Goal: Task Accomplishment & Management: Use online tool/utility

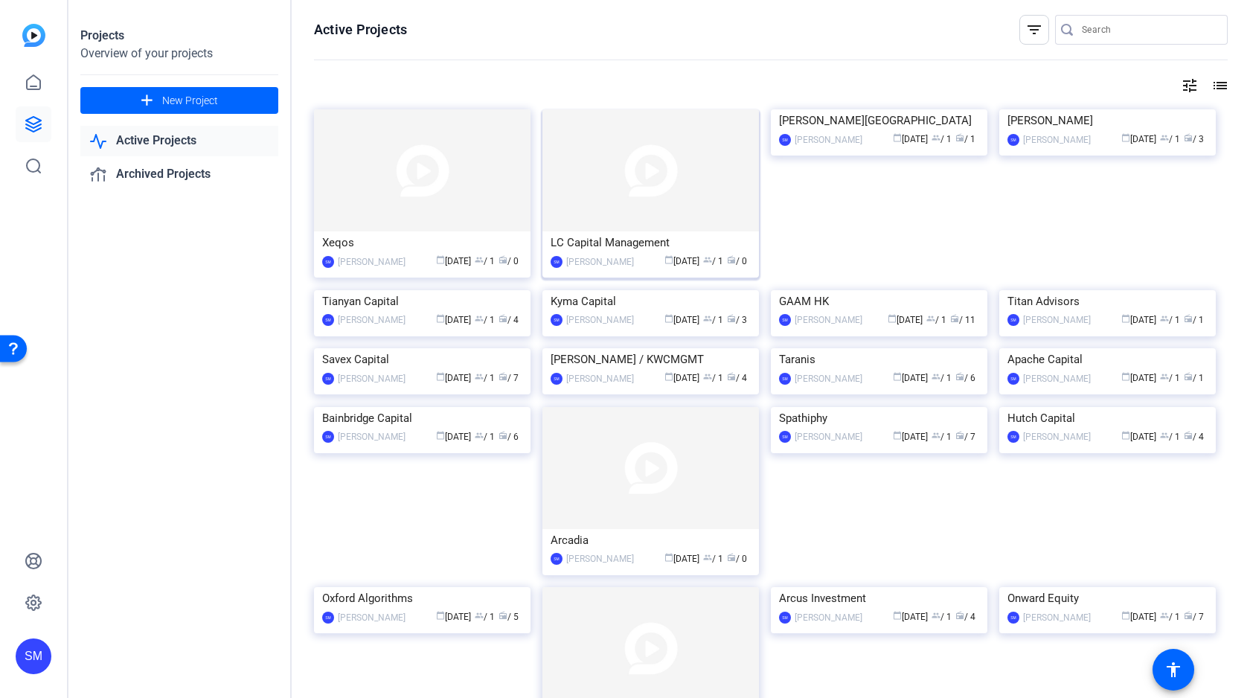
click at [652, 170] on img at bounding box center [650, 170] width 216 height 122
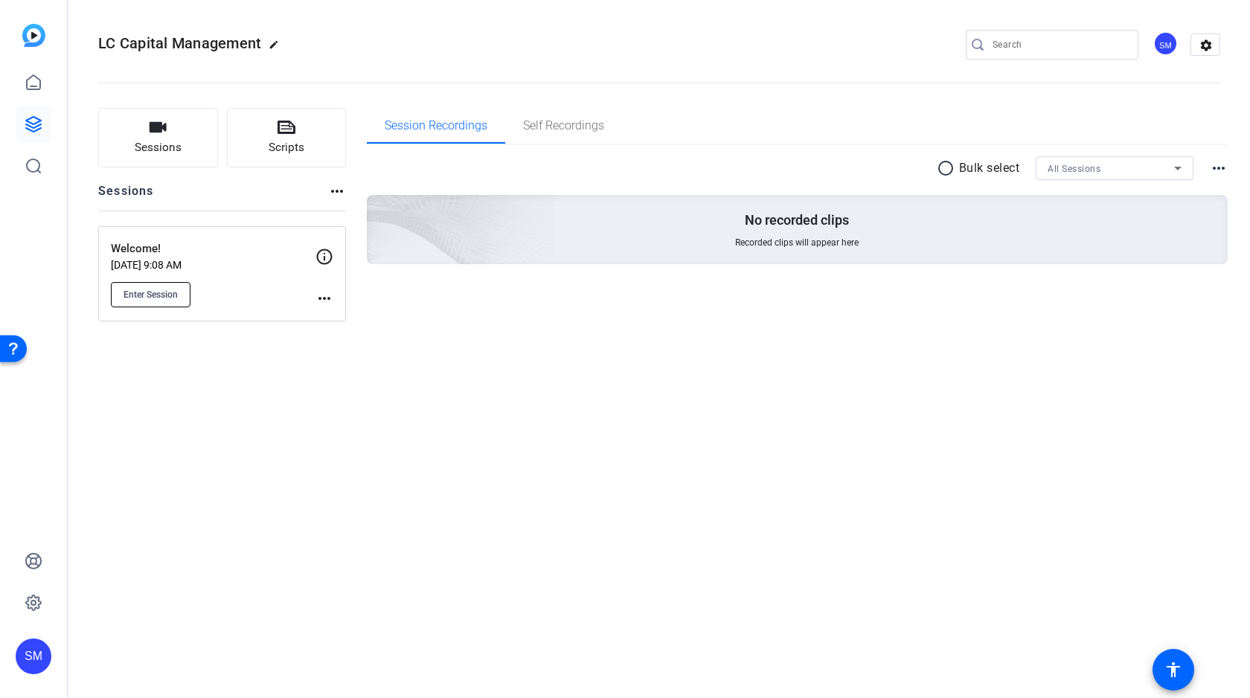
click at [156, 295] on span "Enter Session" at bounding box center [150, 295] width 54 height 12
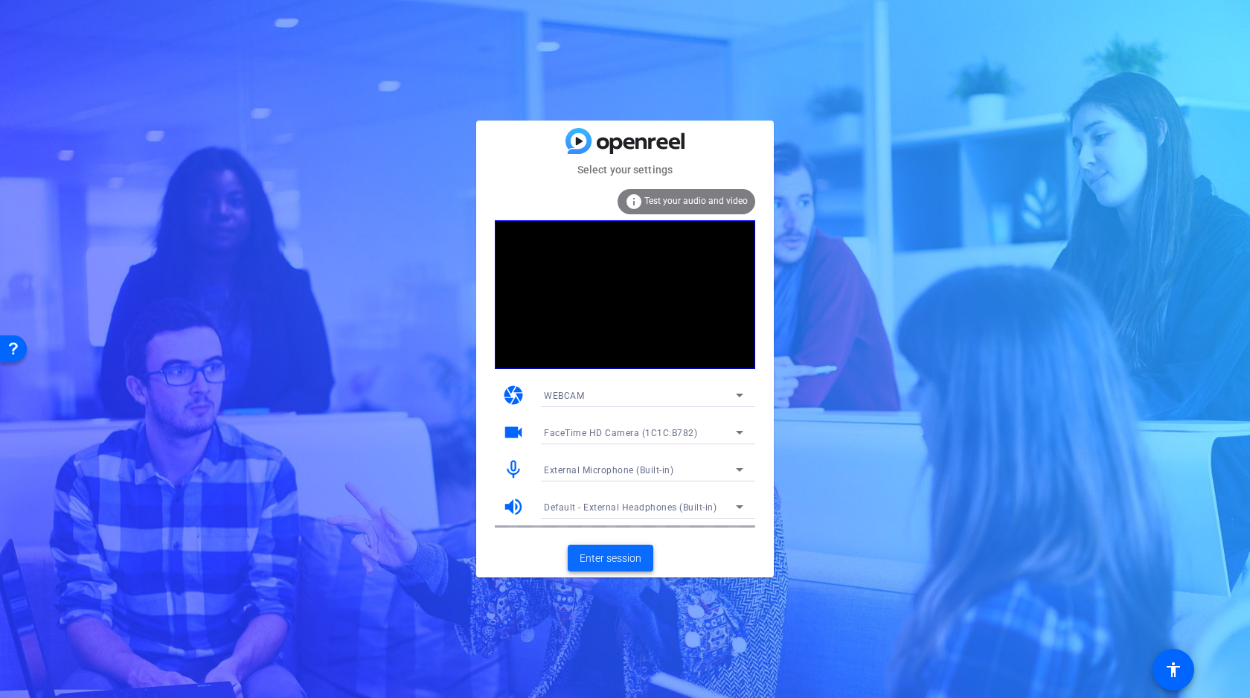
click at [617, 555] on span "Enter session" at bounding box center [610, 558] width 62 height 16
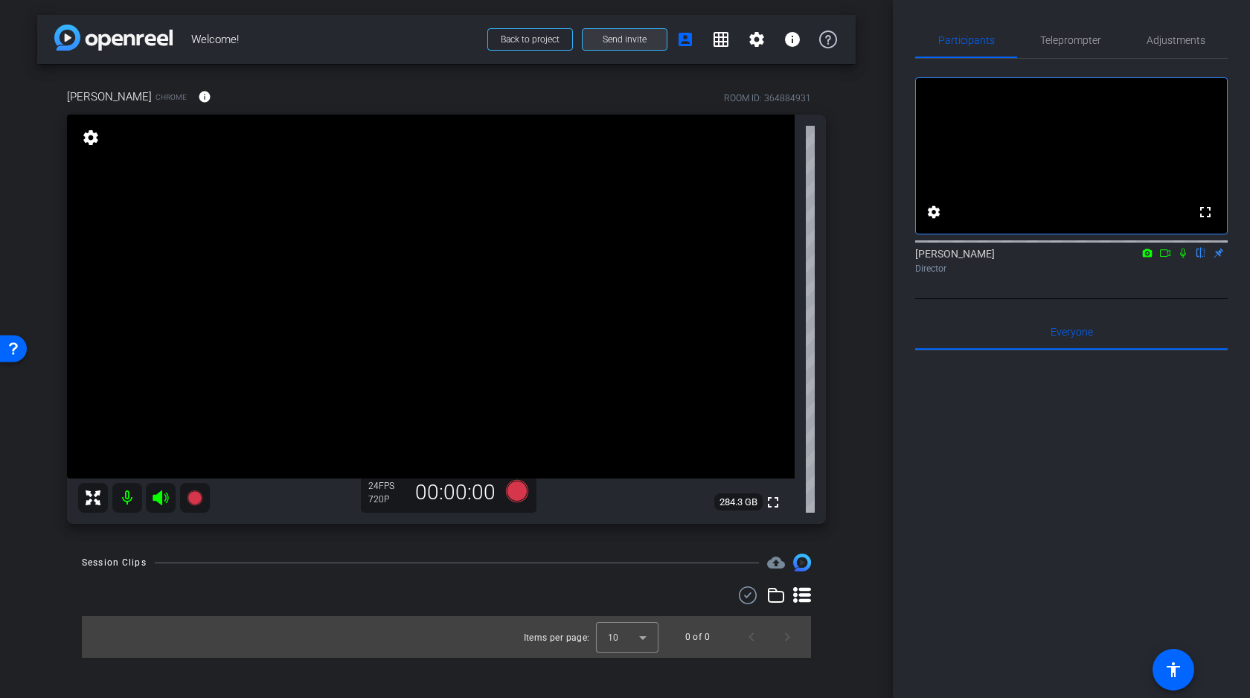
click at [640, 39] on span "Send invite" at bounding box center [625, 39] width 44 height 12
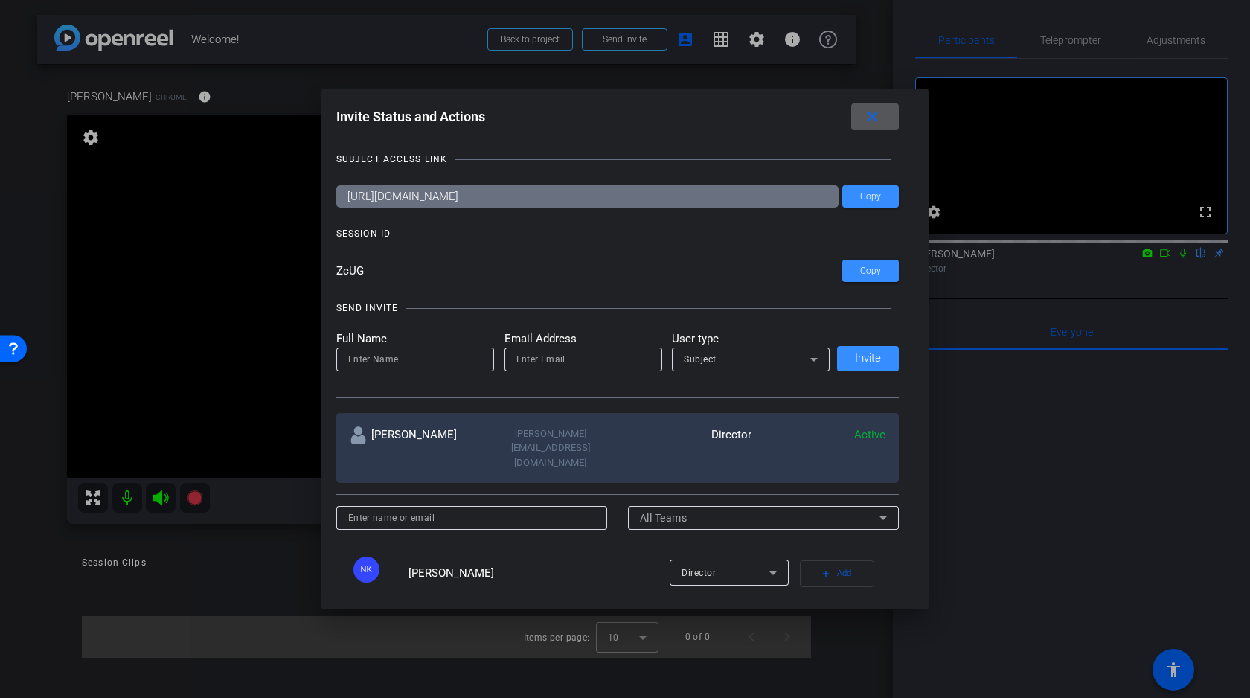
click at [880, 120] on mat-icon "close" at bounding box center [872, 117] width 19 height 19
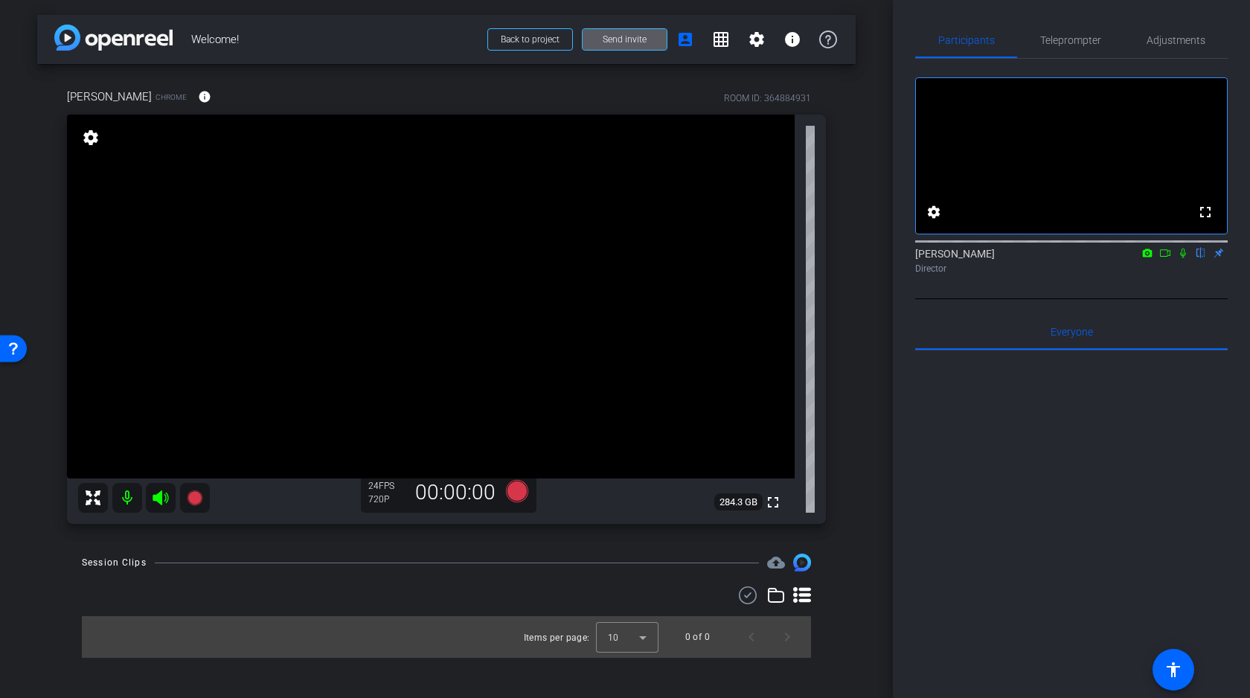
click at [861, 405] on div "arrow_back Welcome! Back to project Send invite account_box grid_on settings in…" at bounding box center [446, 349] width 893 height 698
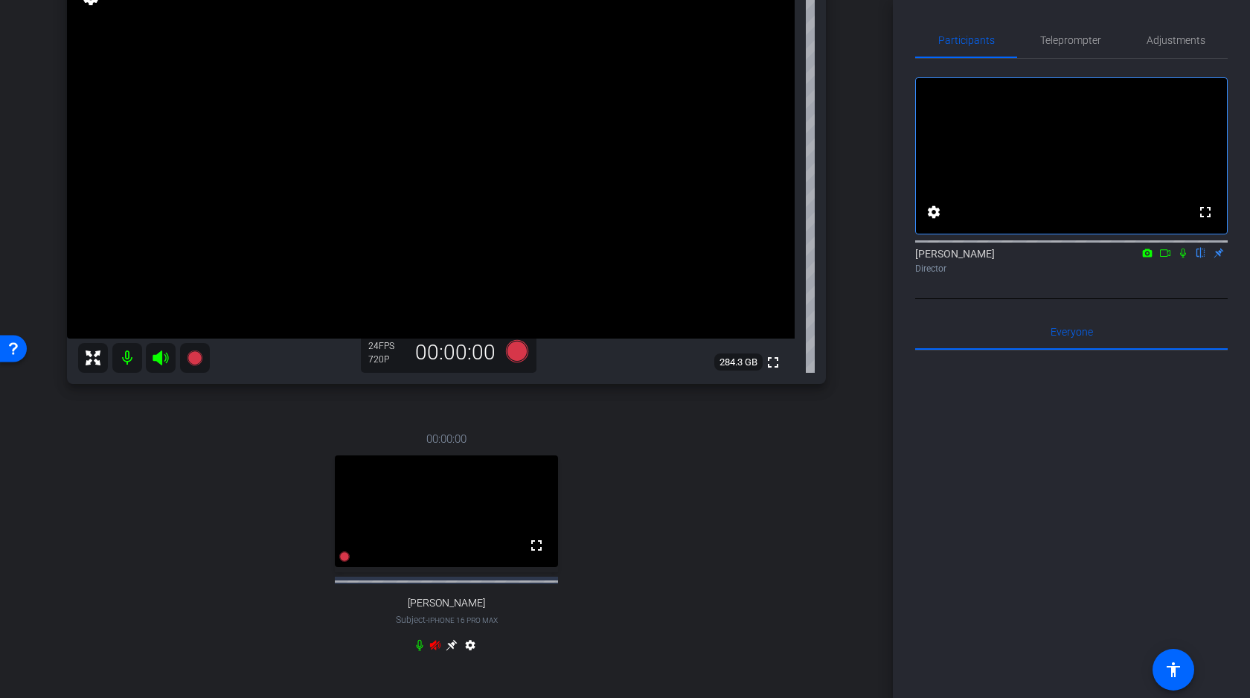
scroll to position [182, 0]
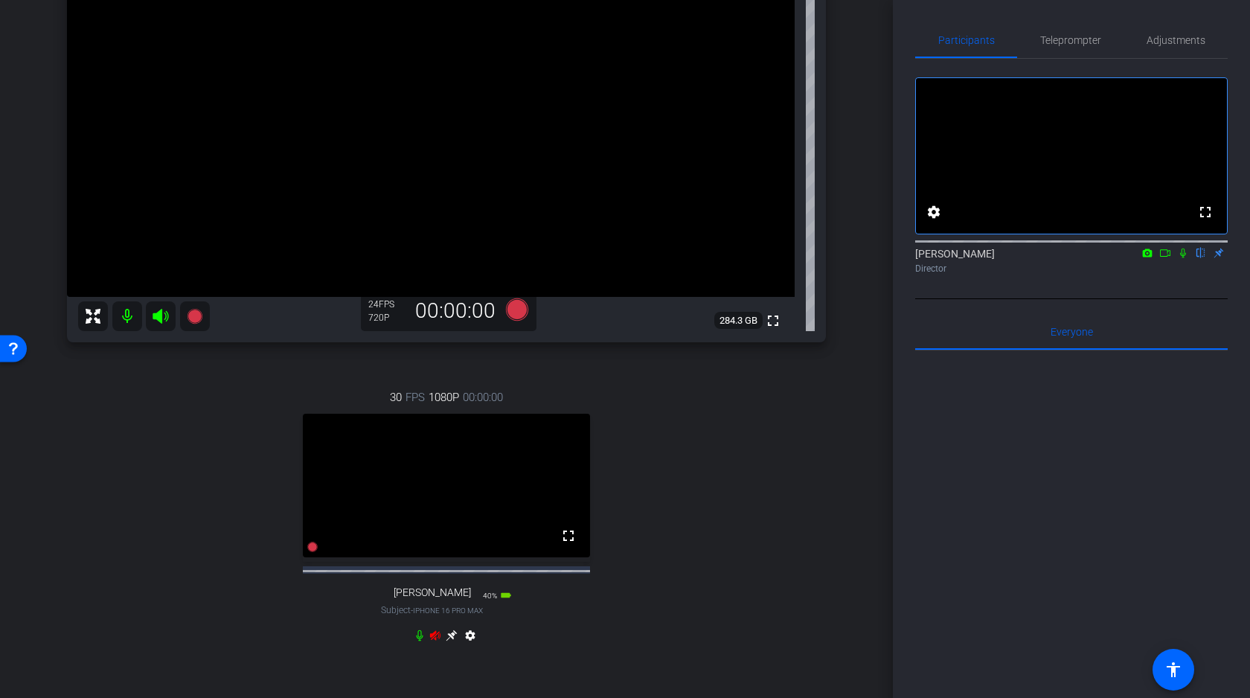
click at [164, 319] on icon at bounding box center [161, 316] width 18 height 18
click at [420, 641] on icon at bounding box center [419, 635] width 7 height 11
click at [424, 641] on icon at bounding box center [420, 635] width 12 height 12
click at [434, 641] on icon at bounding box center [435, 635] width 12 height 12
click at [422, 641] on icon at bounding box center [419, 635] width 9 height 11
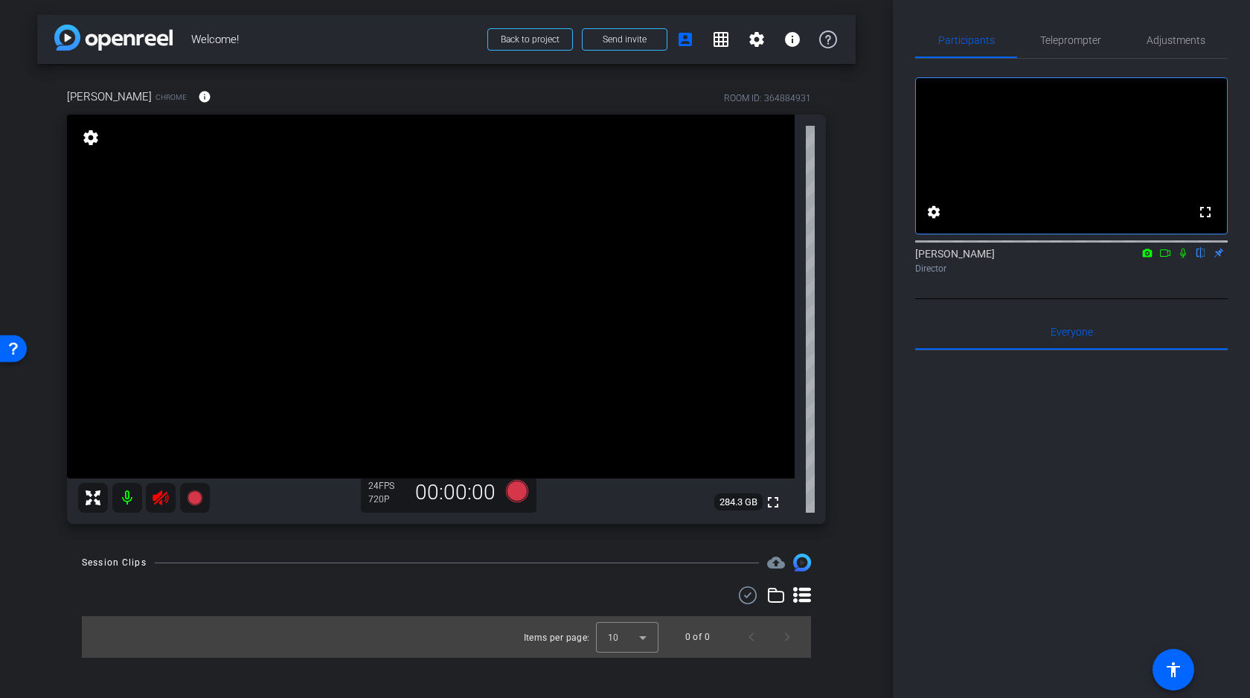
scroll to position [0, 0]
click at [161, 497] on icon at bounding box center [160, 497] width 16 height 15
click at [861, 353] on div "arrow_back Welcome! Back to project Send invite account_box grid_on settings in…" at bounding box center [446, 349] width 893 height 698
click at [162, 496] on icon at bounding box center [161, 498] width 18 height 18
click at [122, 499] on mat-icon at bounding box center [127, 498] width 30 height 30
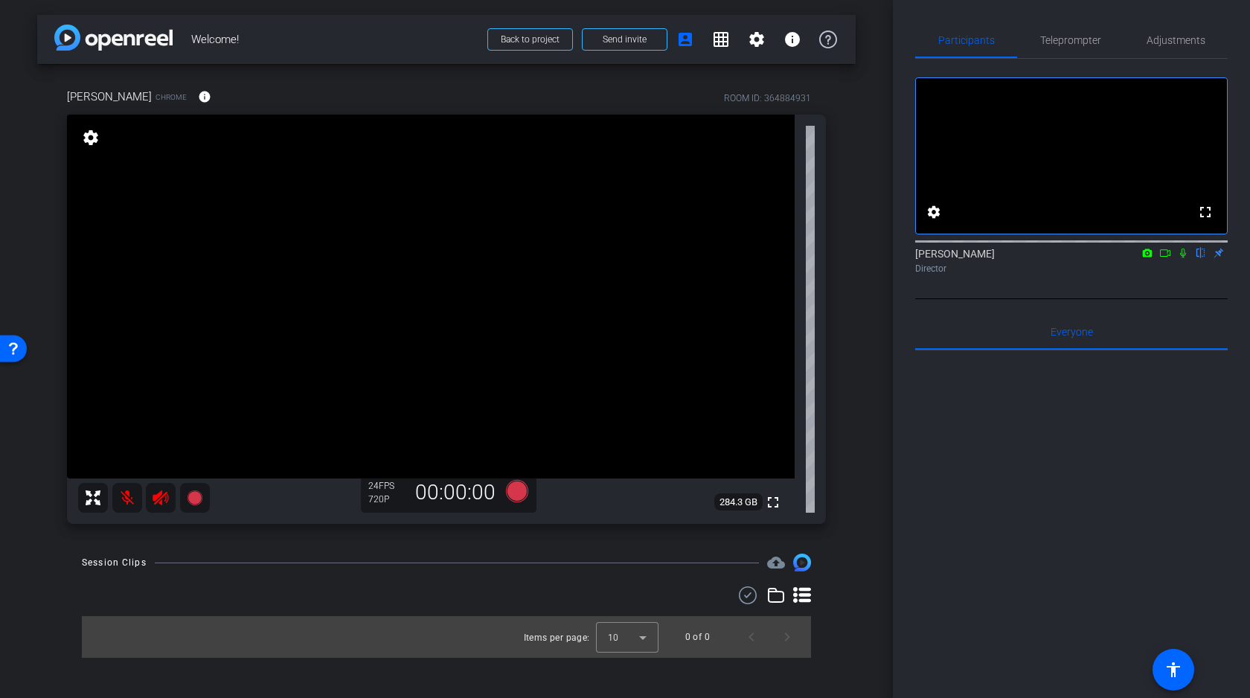
click at [157, 501] on icon at bounding box center [160, 497] width 16 height 15
click at [161, 499] on icon at bounding box center [160, 497] width 16 height 15
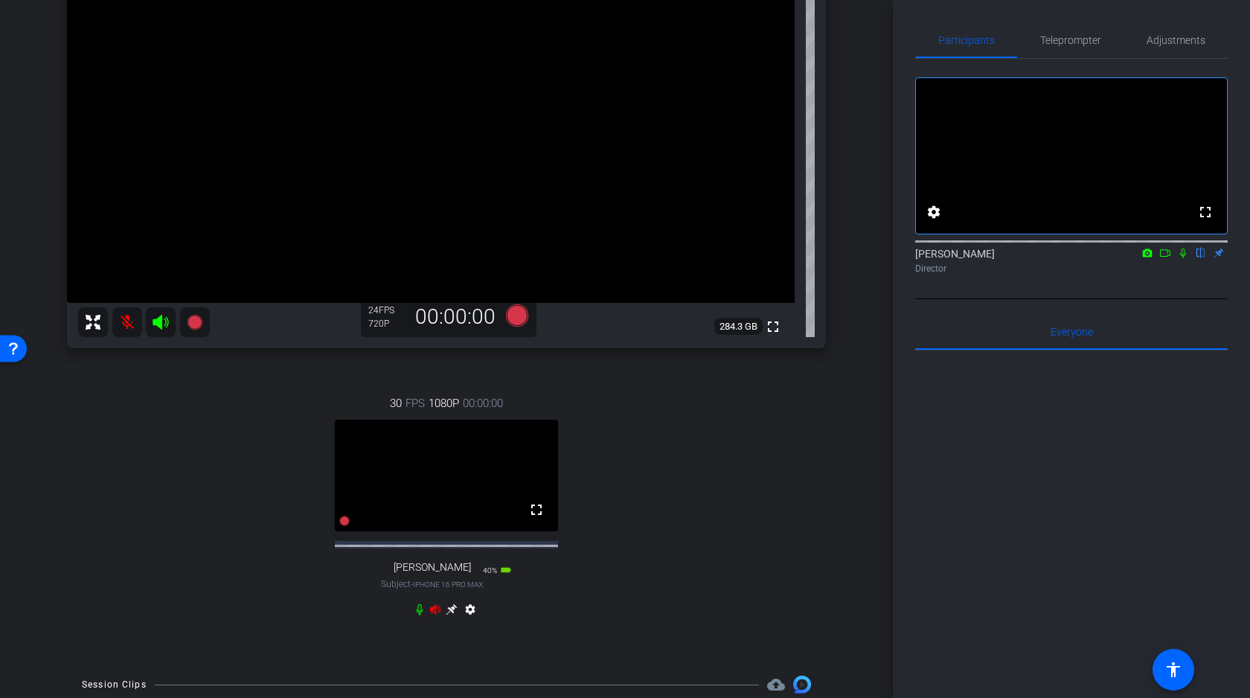
scroll to position [259, 0]
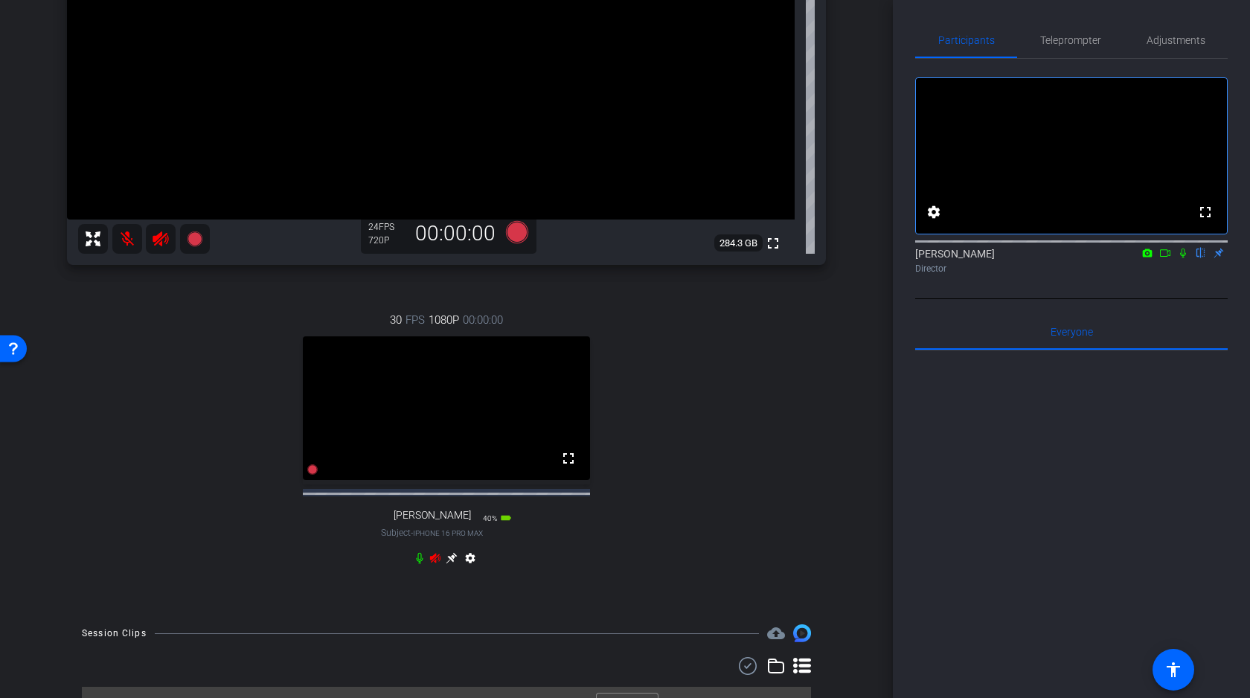
click at [433, 562] on icon at bounding box center [435, 558] width 10 height 10
click at [1187, 38] on span "Adjustments" at bounding box center [1175, 40] width 59 height 10
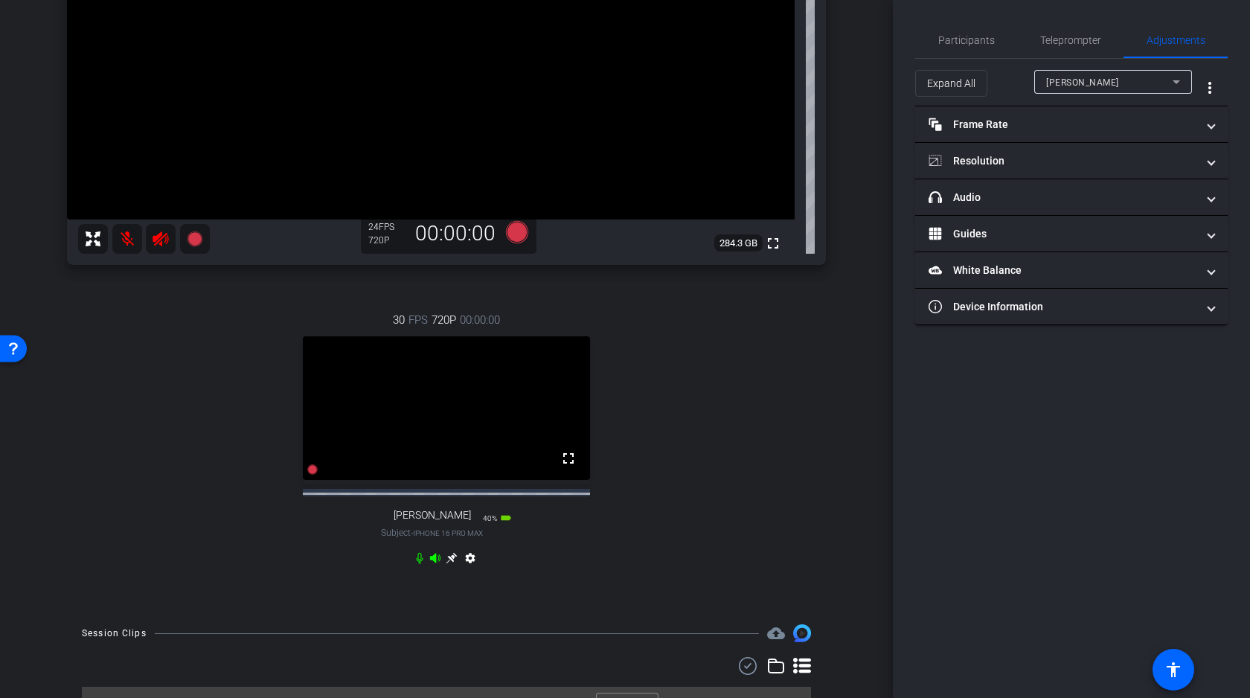
click at [1093, 92] on div "Nadia Xie" at bounding box center [1113, 82] width 134 height 24
click at [1079, 132] on span "Leon Xiao" at bounding box center [1083, 135] width 75 height 18
type input "1000"
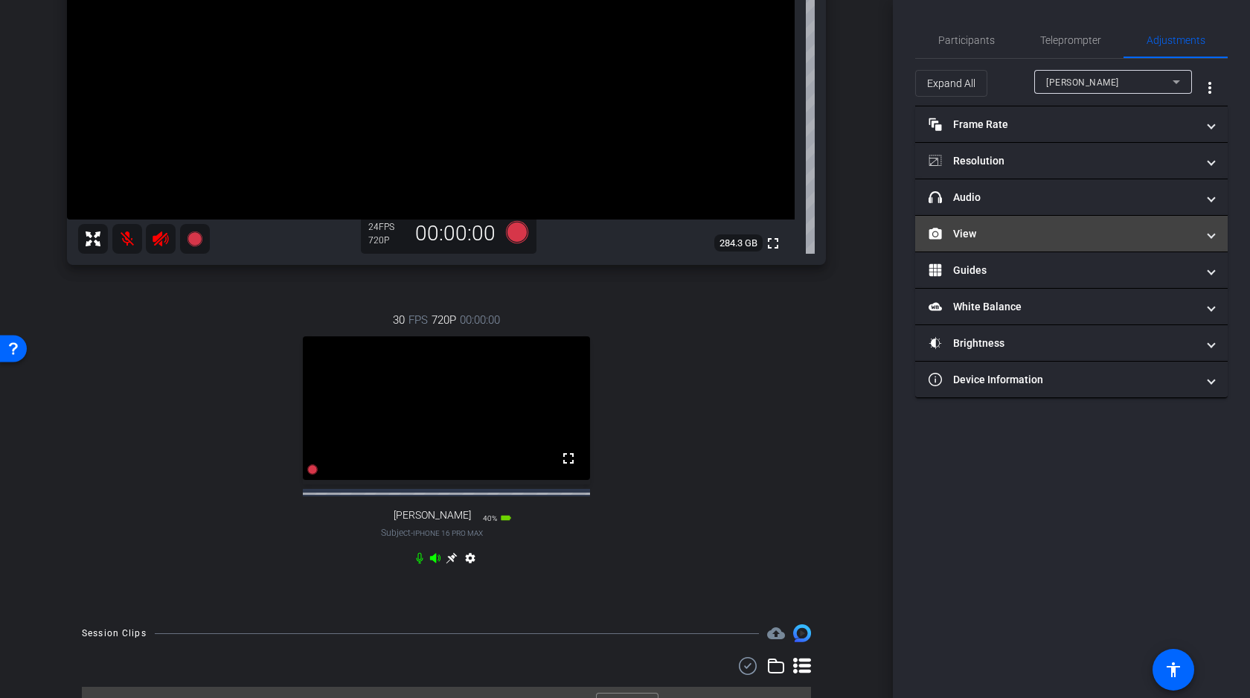
click at [1017, 237] on mat-panel-title "View" at bounding box center [1062, 234] width 268 height 16
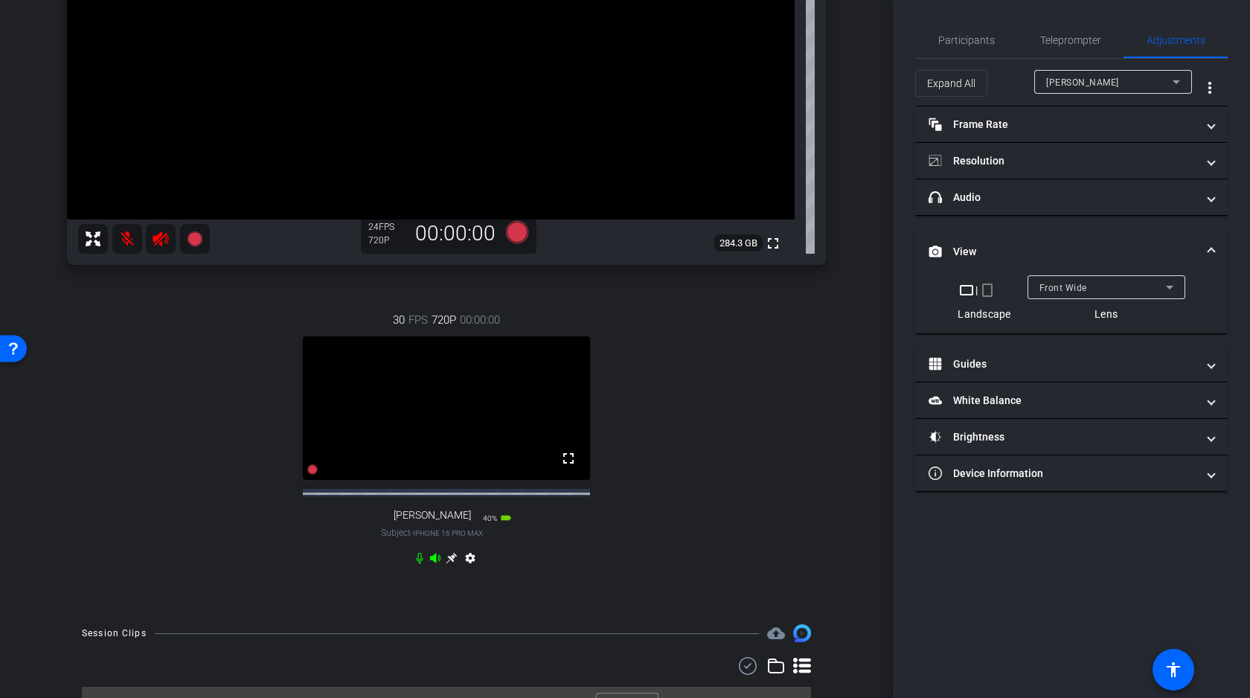
click at [1090, 287] on div "Front Wide" at bounding box center [1102, 287] width 126 height 19
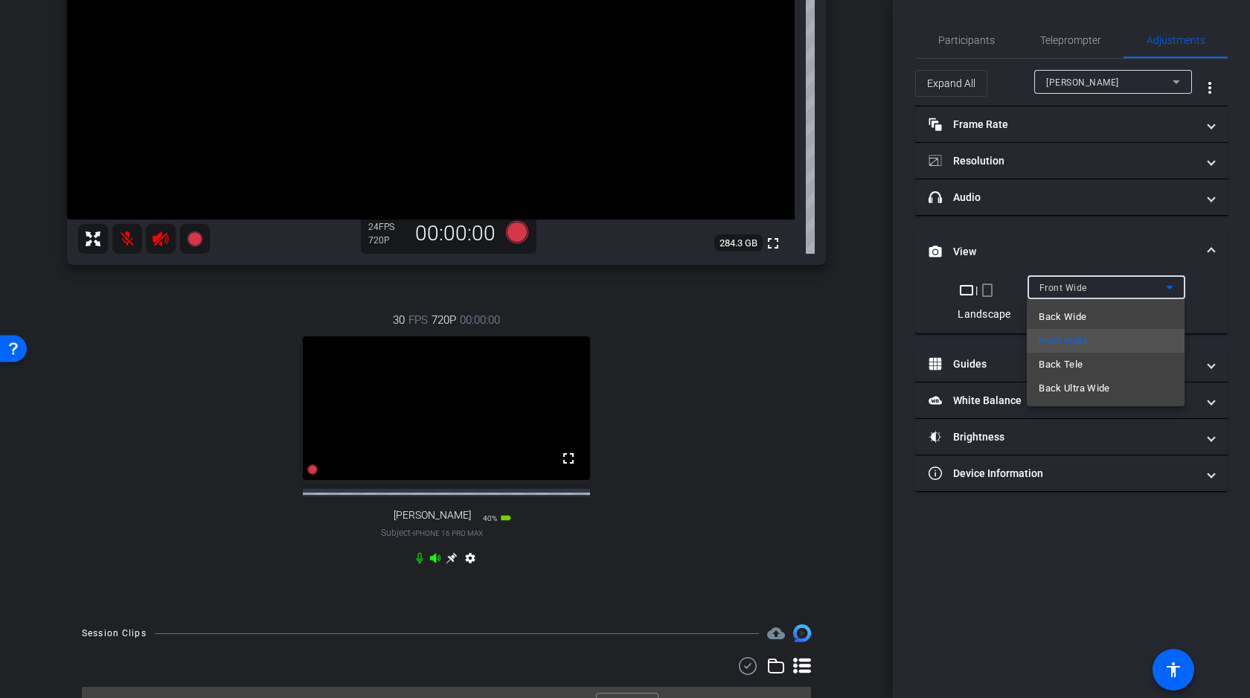
click at [1078, 319] on span "Back Wide" at bounding box center [1062, 317] width 48 height 18
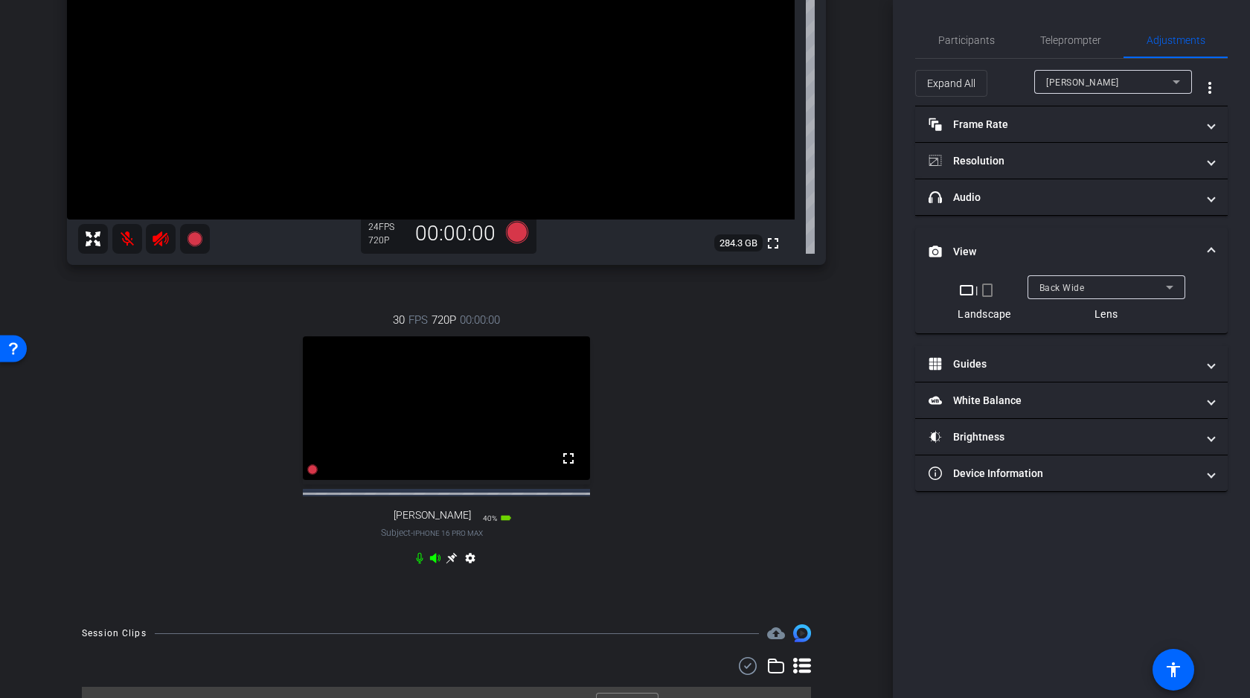
click at [453, 564] on icon at bounding box center [451, 558] width 11 height 11
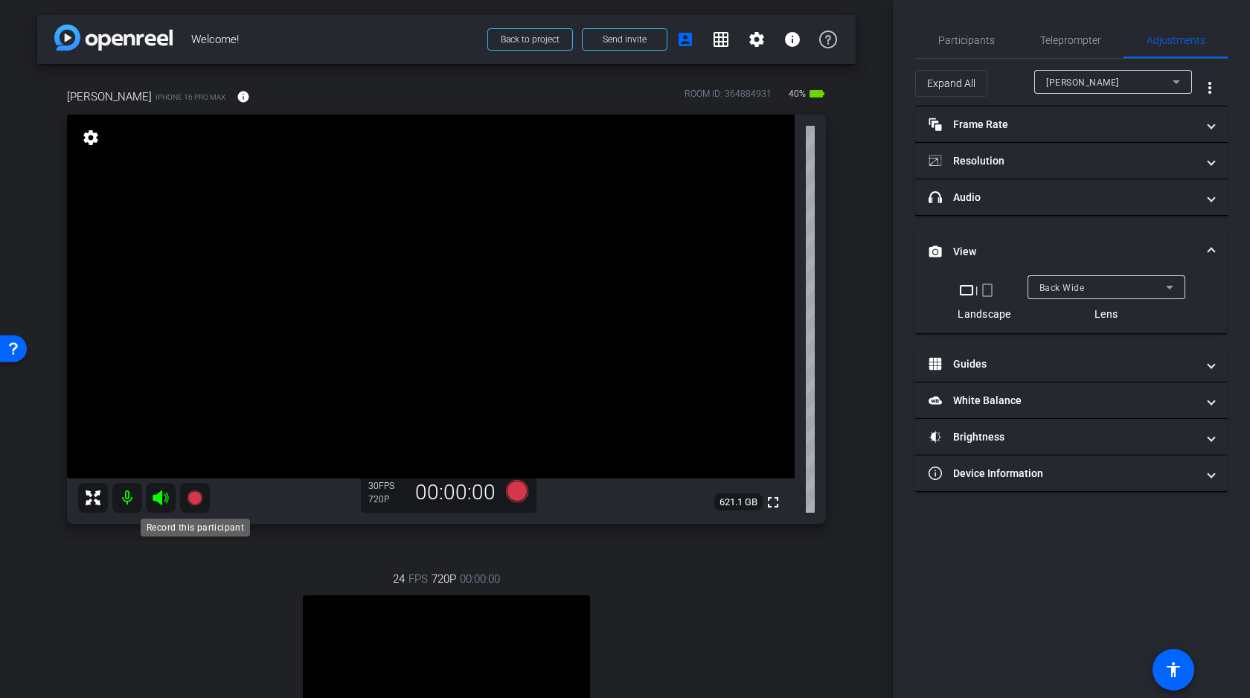
click at [195, 496] on icon at bounding box center [194, 497] width 15 height 15
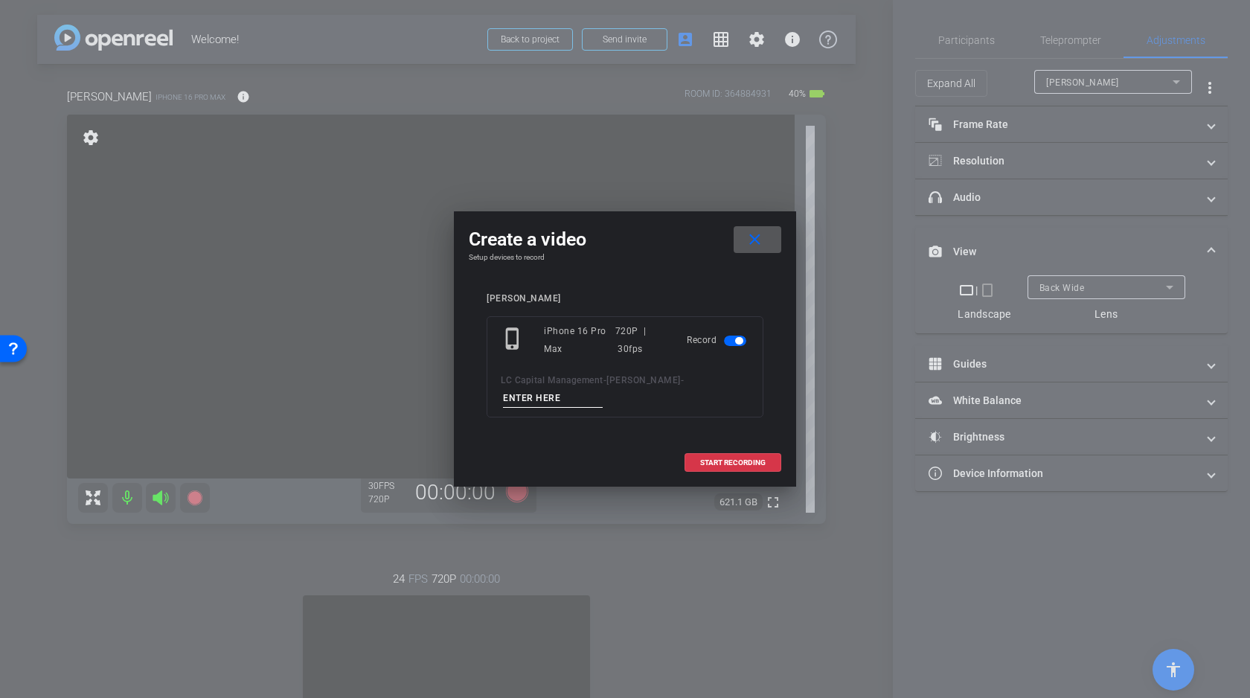
click at [536, 398] on input at bounding box center [553, 398] width 100 height 19
type input "Test"
click at [730, 463] on span "START RECORDING" at bounding box center [732, 462] width 65 height 7
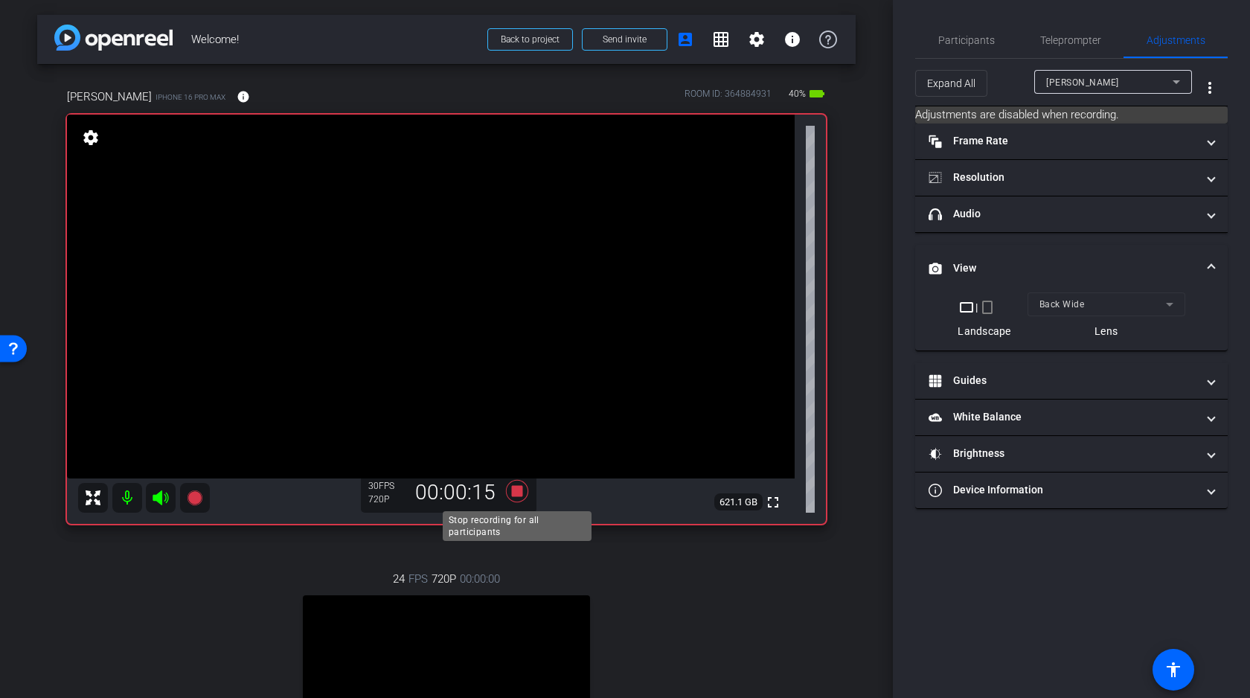
click at [519, 489] on icon at bounding box center [517, 491] width 22 height 22
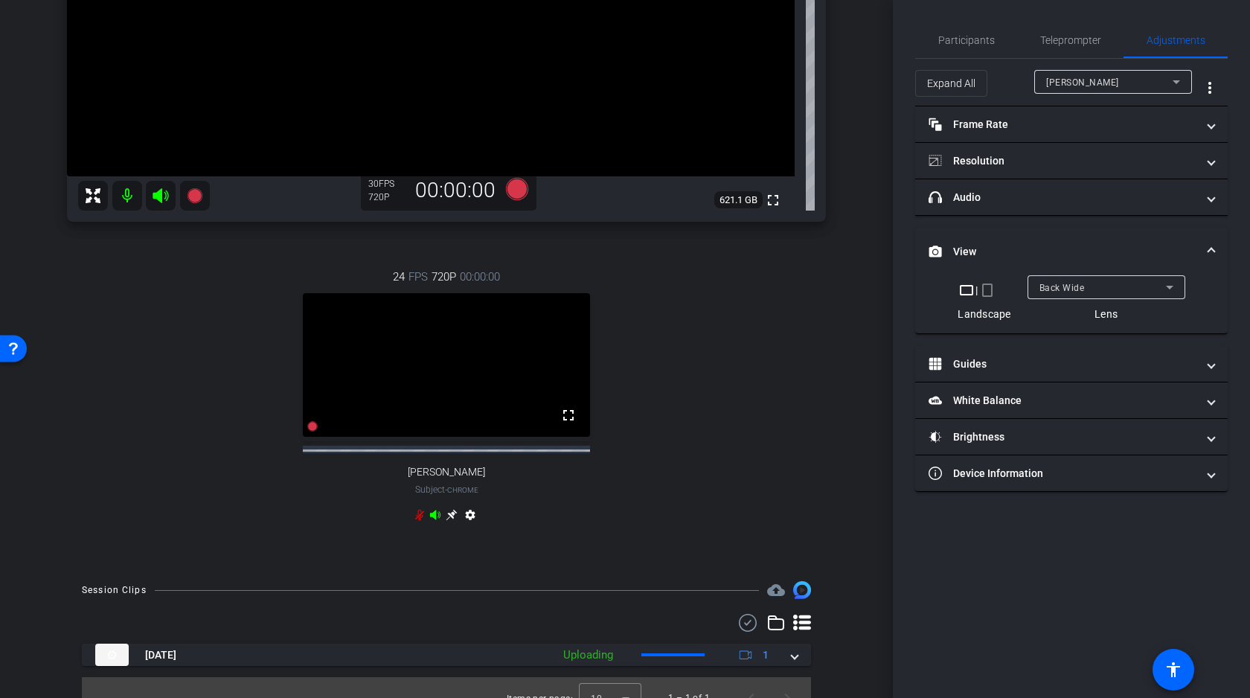
scroll to position [336, 0]
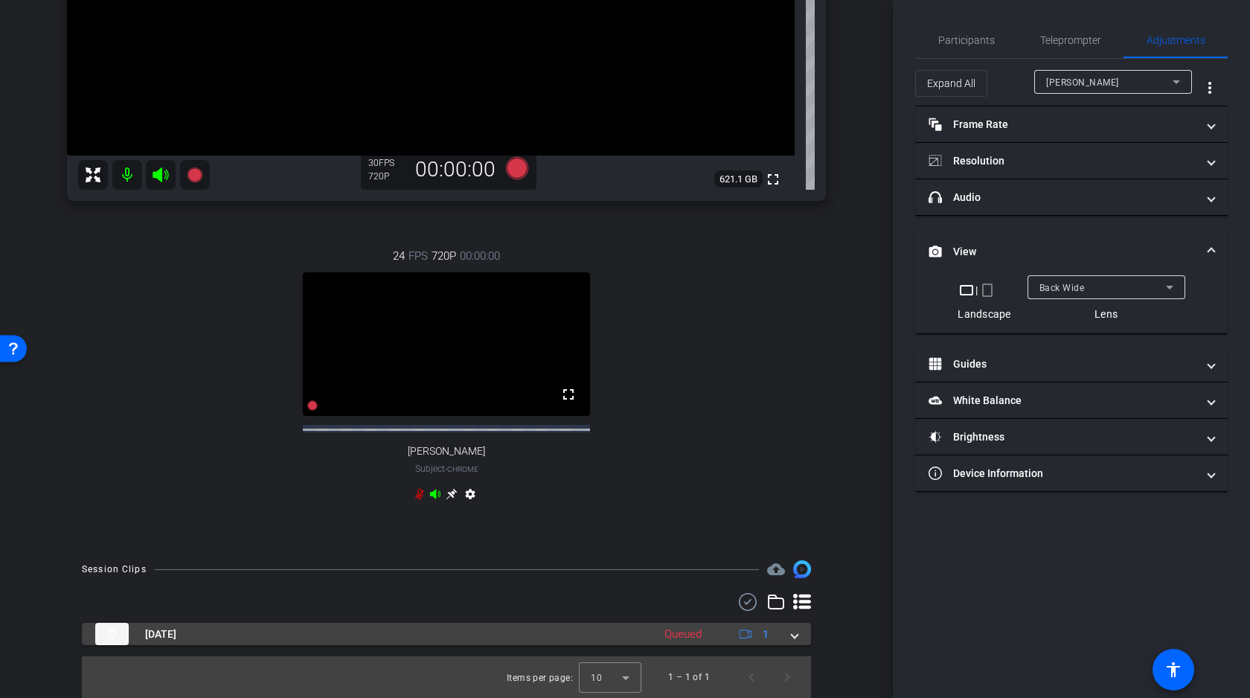
click at [797, 635] on mat-expansion-panel-header "Aug 29, 2025 Queued 1" at bounding box center [446, 634] width 729 height 22
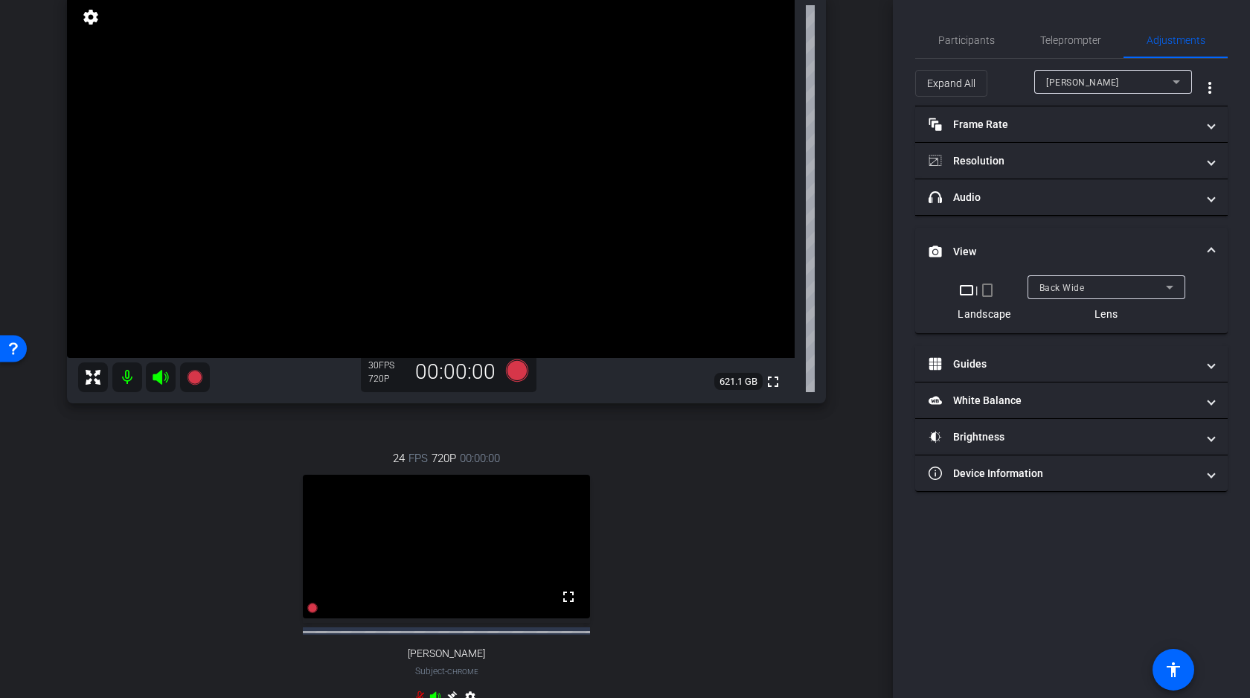
scroll to position [264, 0]
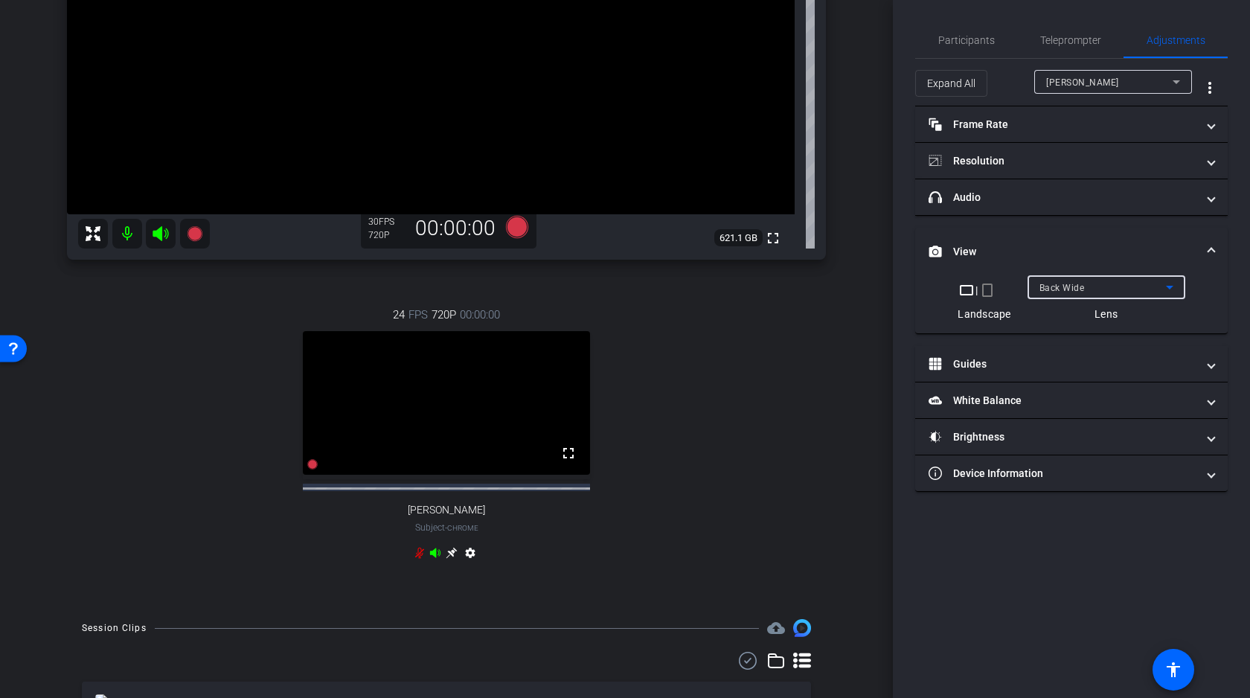
click at [1086, 287] on div "Back Wide" at bounding box center [1102, 287] width 126 height 19
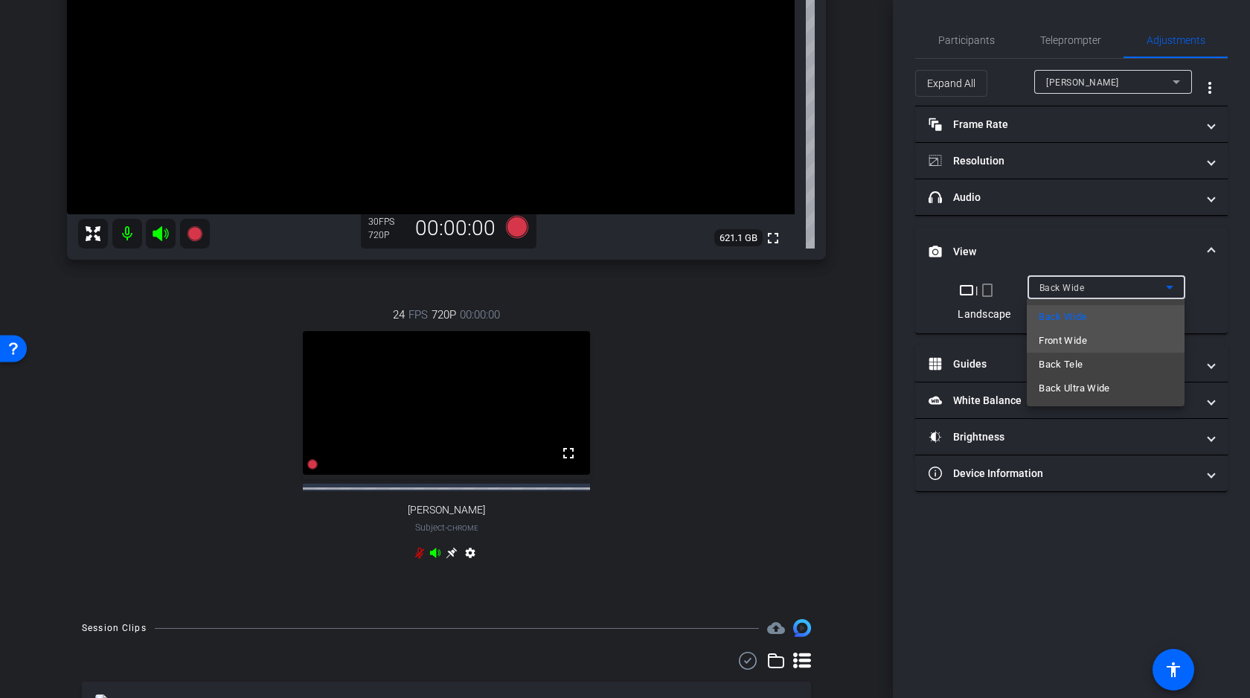
click at [1065, 342] on span "Front Wide" at bounding box center [1062, 341] width 48 height 18
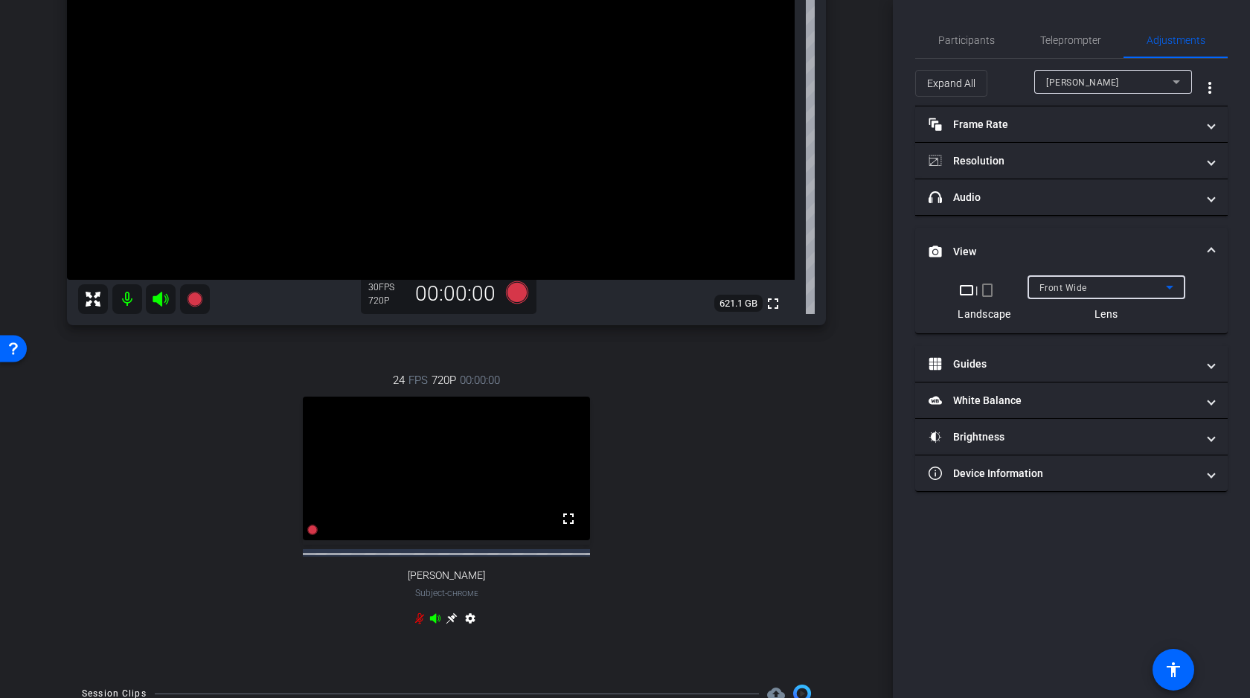
scroll to position [413, 0]
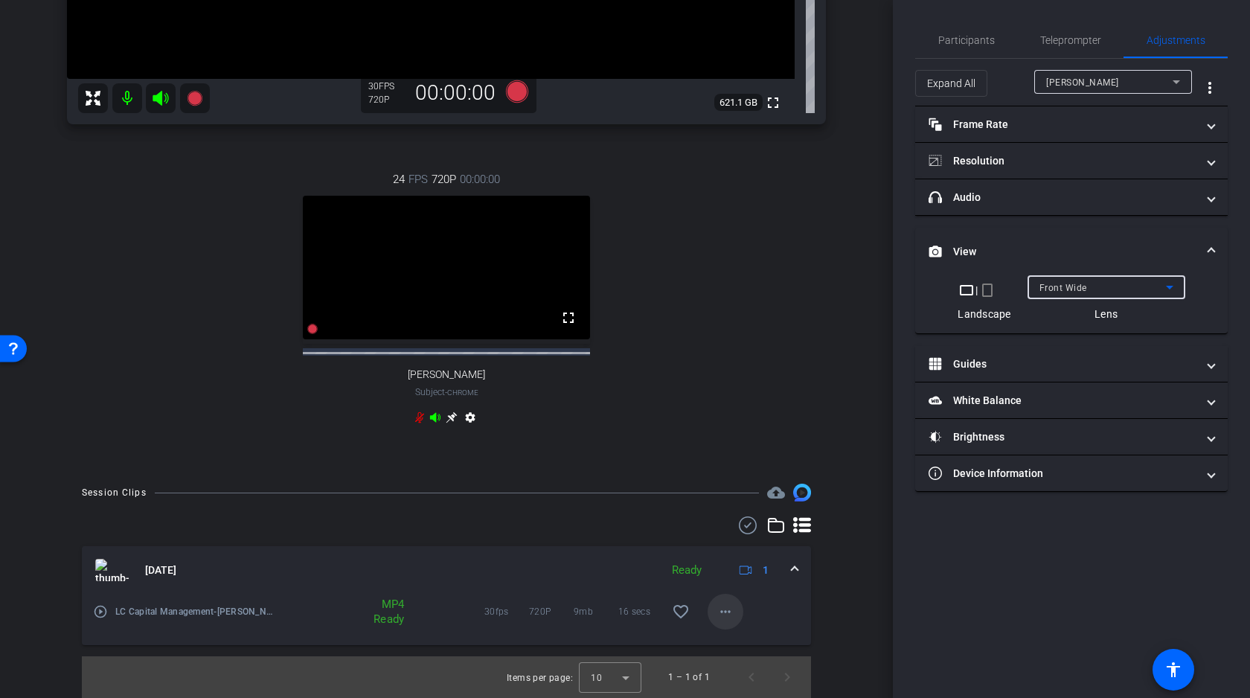
click at [728, 603] on mat-icon "more_horiz" at bounding box center [725, 612] width 18 height 18
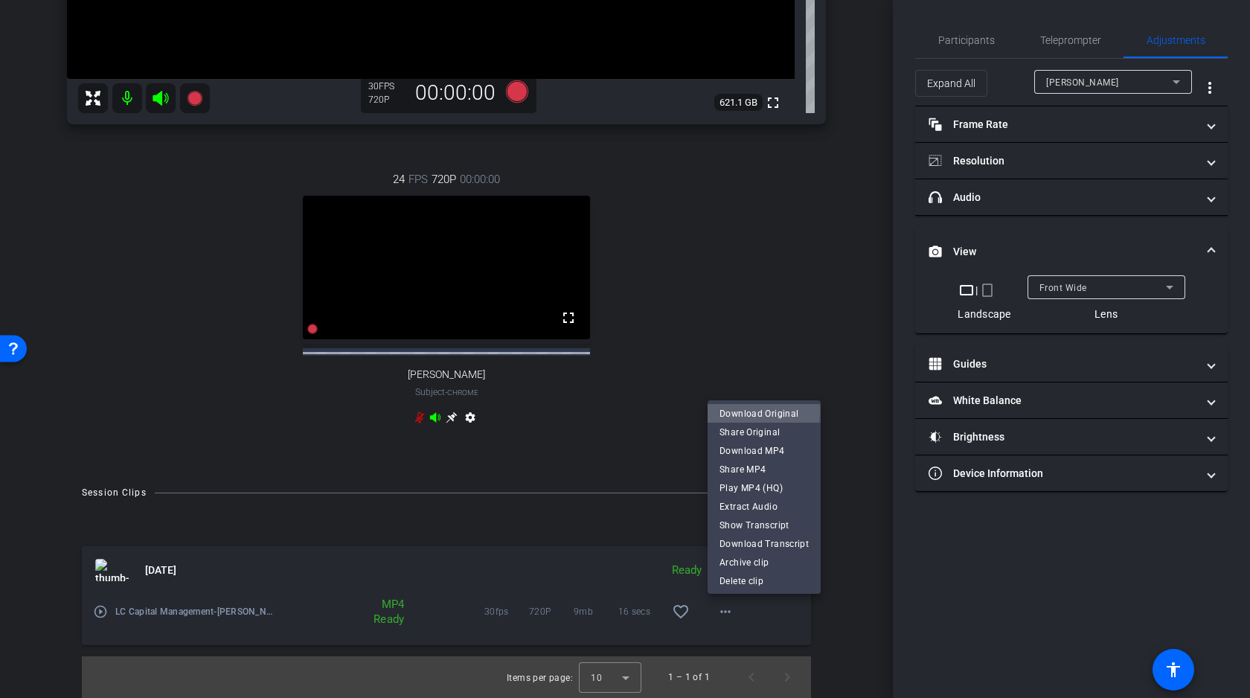
click at [761, 411] on span "Download Original" at bounding box center [763, 414] width 89 height 18
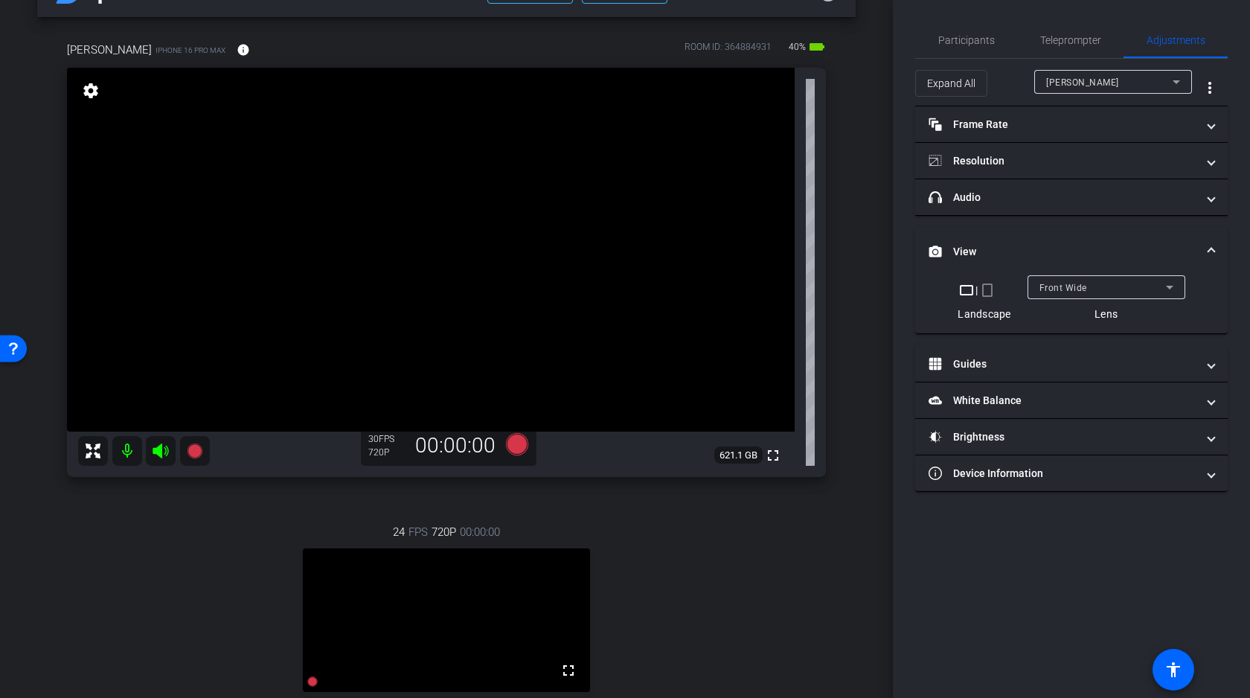
scroll to position [0, 0]
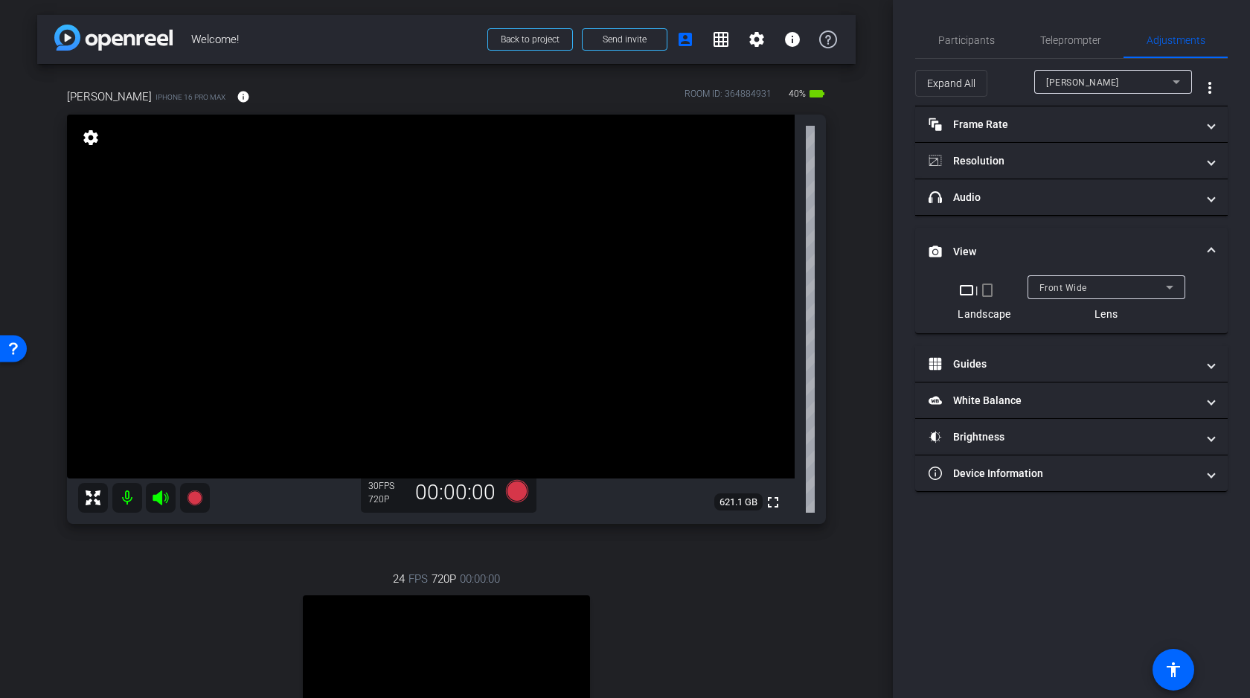
type input "11000"
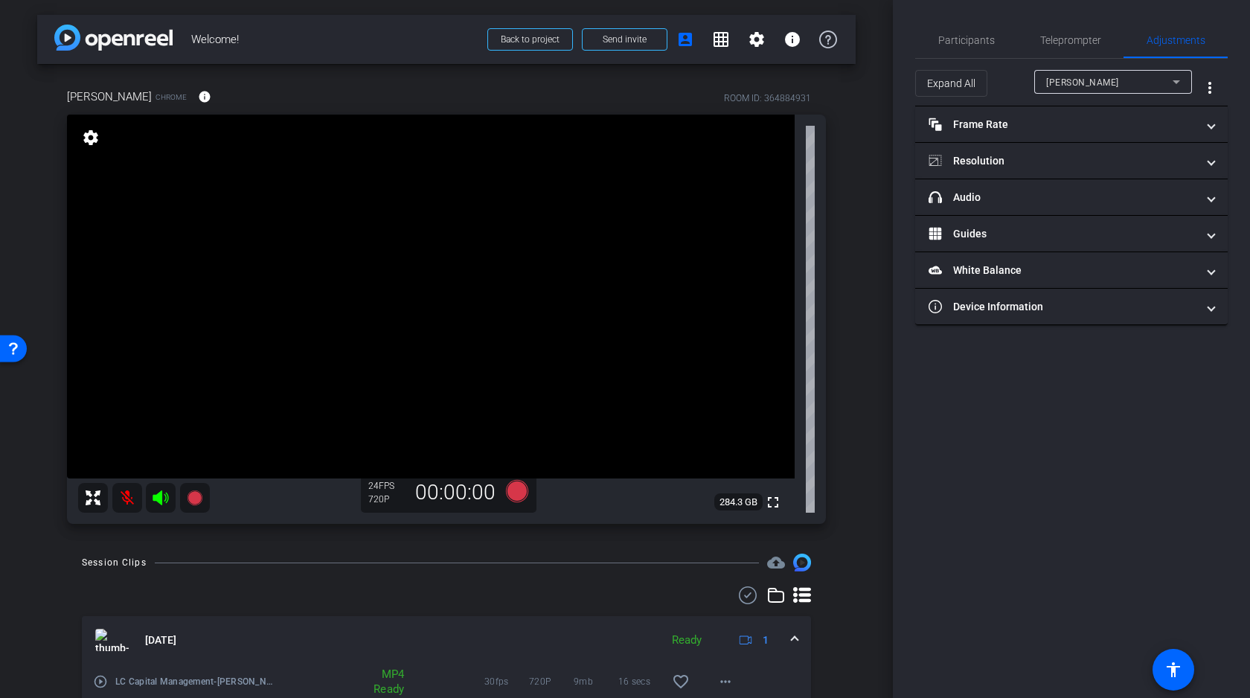
click at [160, 495] on icon at bounding box center [160, 497] width 16 height 15
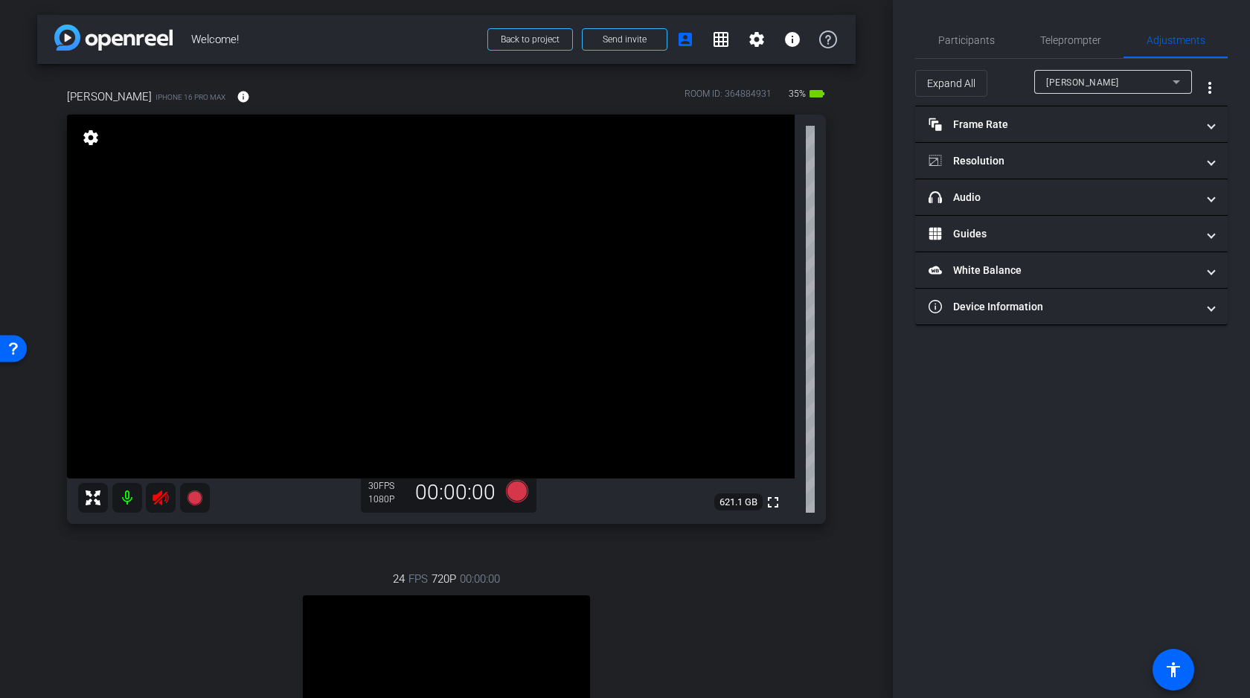
click at [163, 496] on icon at bounding box center [161, 498] width 18 height 18
click at [1073, 86] on span "Nadia Xie" at bounding box center [1082, 82] width 73 height 10
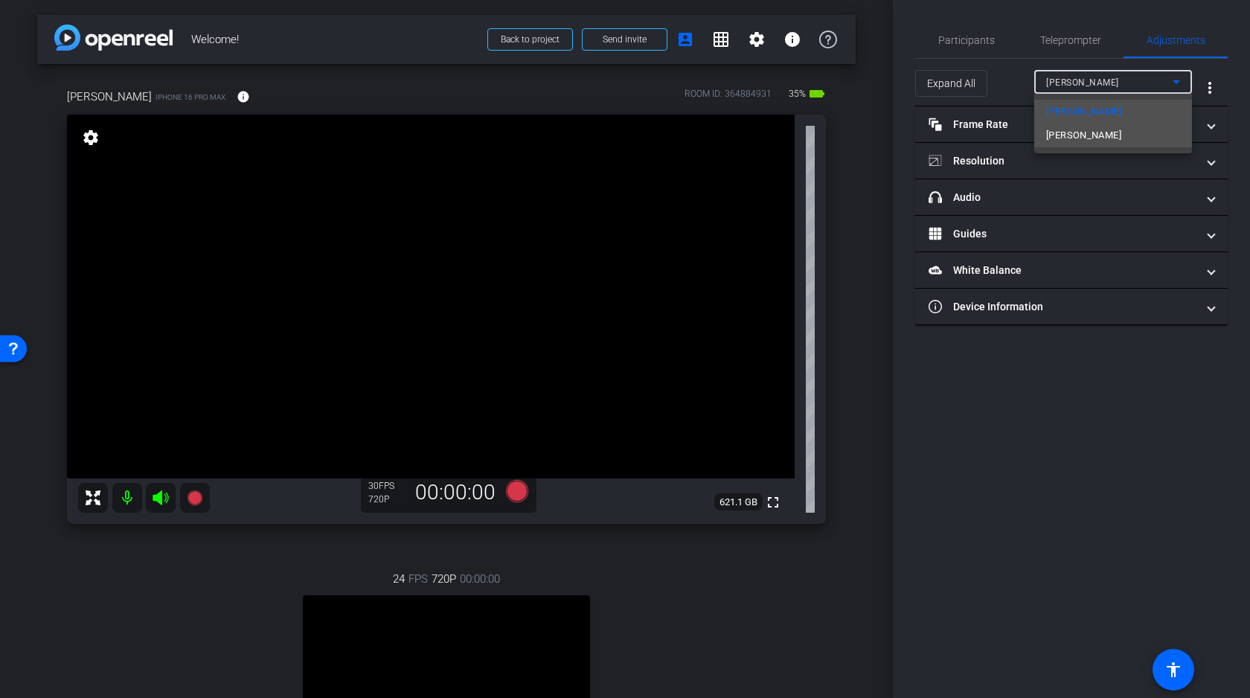
click at [1079, 139] on span "Leon Xiao" at bounding box center [1083, 135] width 75 height 18
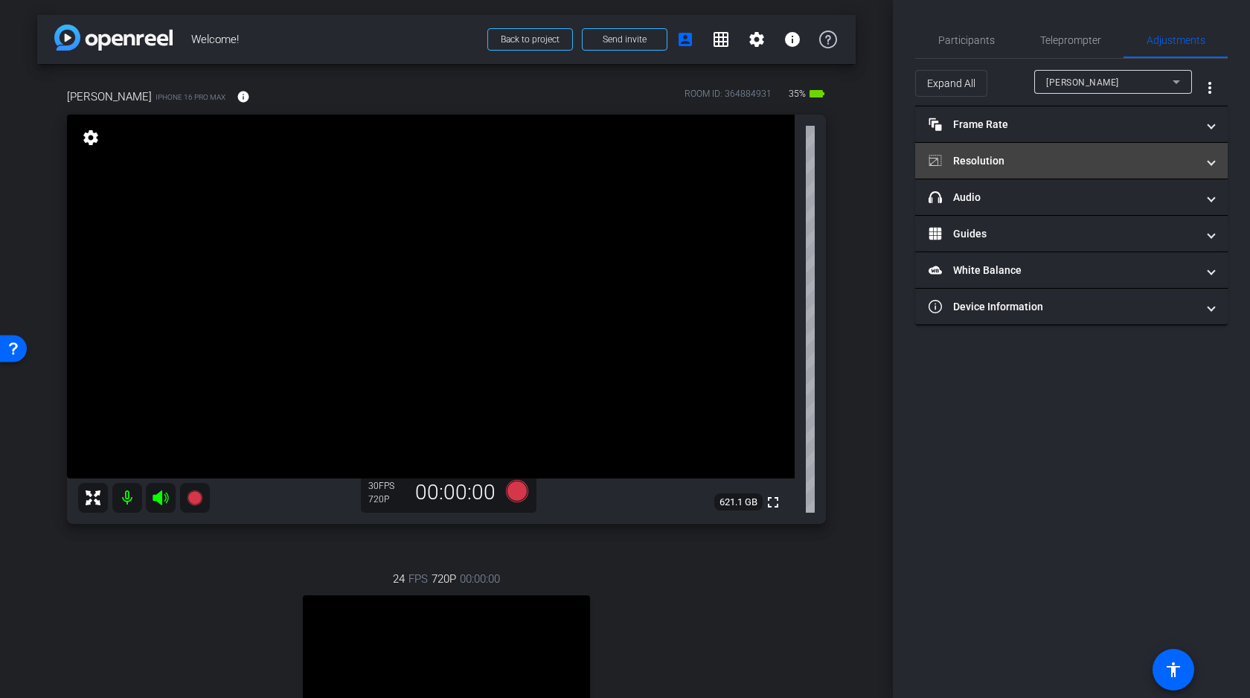
click at [1029, 165] on mat-panel-title "Resolution" at bounding box center [1062, 161] width 268 height 16
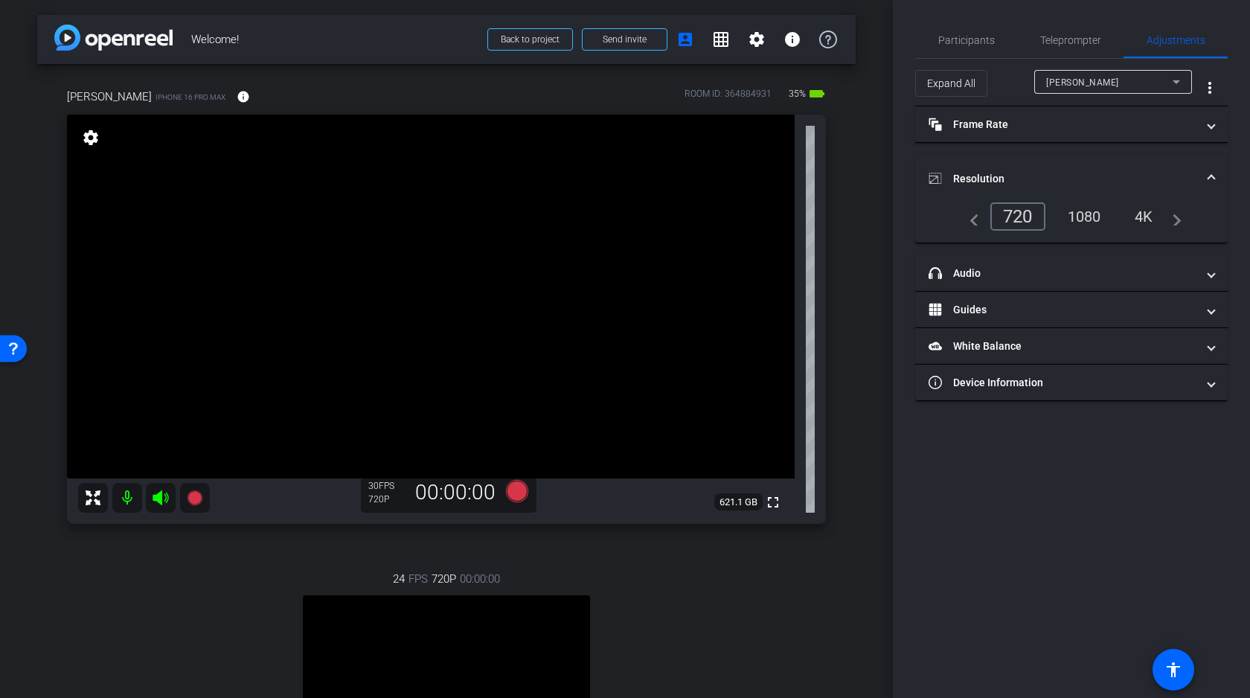
click at [1144, 212] on div "4K" at bounding box center [1143, 216] width 41 height 25
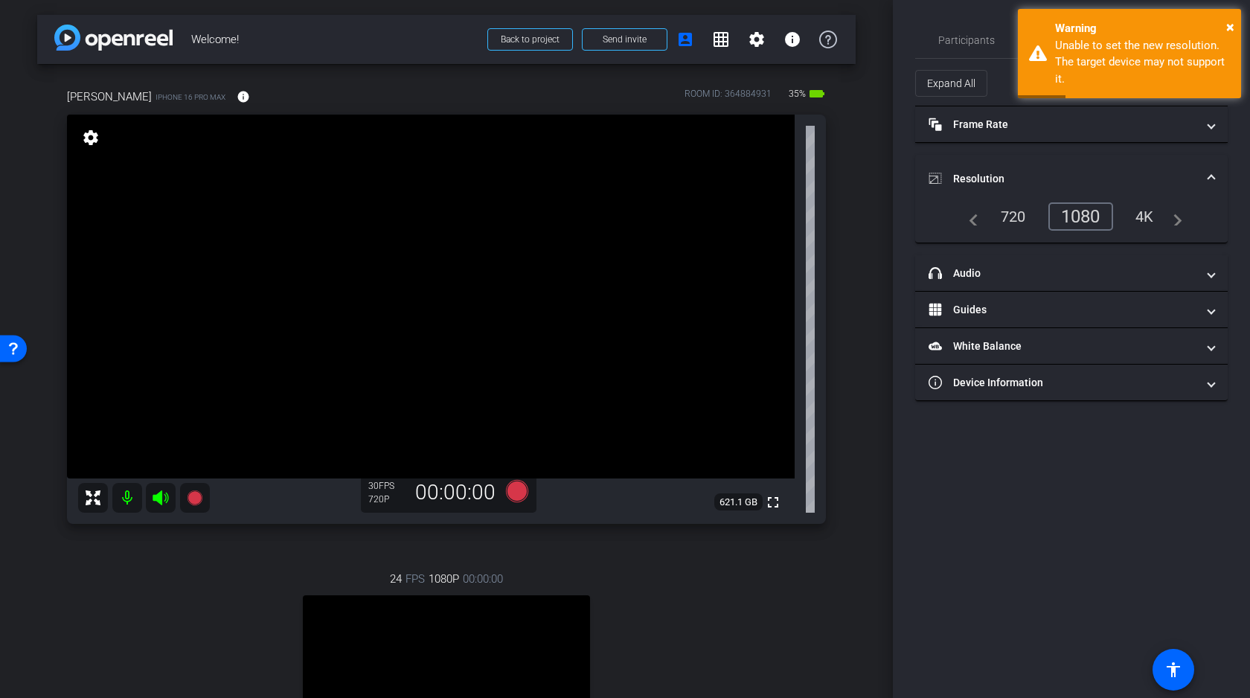
click at [1148, 212] on div "4K" at bounding box center [1144, 216] width 41 height 25
click at [1231, 27] on span "×" at bounding box center [1230, 27] width 8 height 18
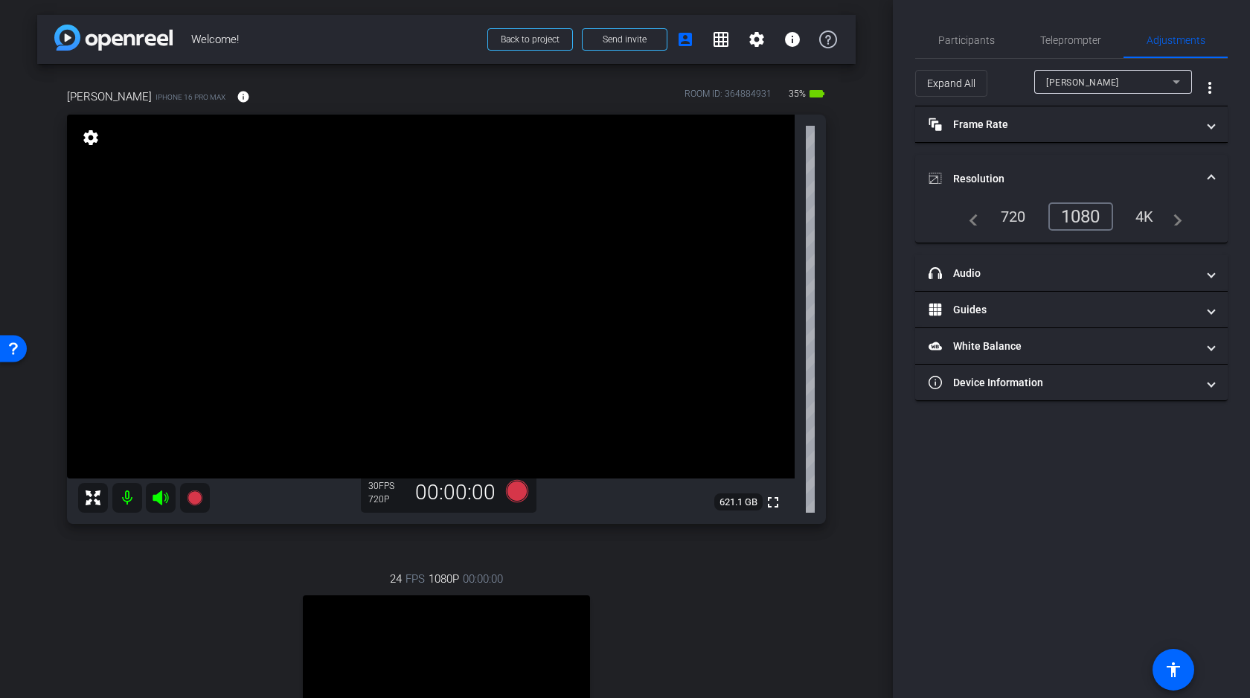
click at [1131, 77] on div "Leon Xiao" at bounding box center [1109, 82] width 126 height 19
click at [1082, 111] on span "Nadia Xie" at bounding box center [1083, 112] width 75 height 18
click at [1085, 81] on span "Nadia Xie" at bounding box center [1082, 82] width 73 height 10
click at [1068, 138] on span "Leon Xiao" at bounding box center [1083, 135] width 75 height 18
type input "1000"
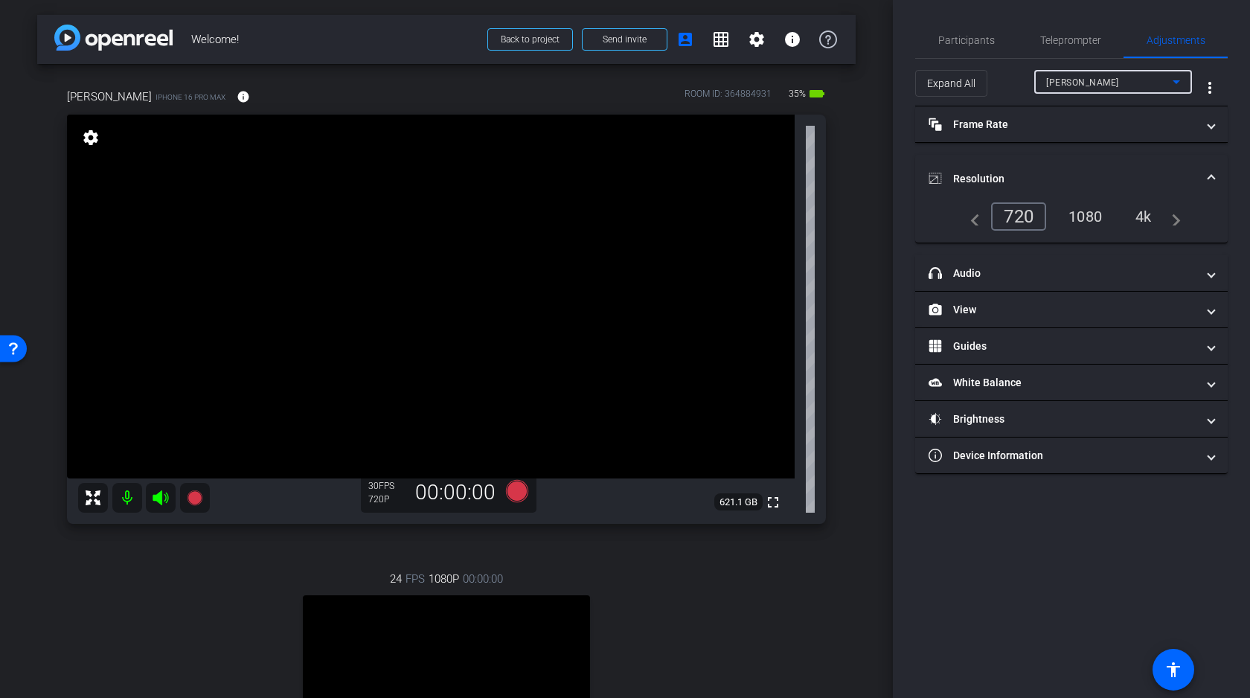
click at [1136, 212] on div "4k" at bounding box center [1143, 216] width 39 height 25
click at [520, 489] on icon at bounding box center [517, 491] width 22 height 22
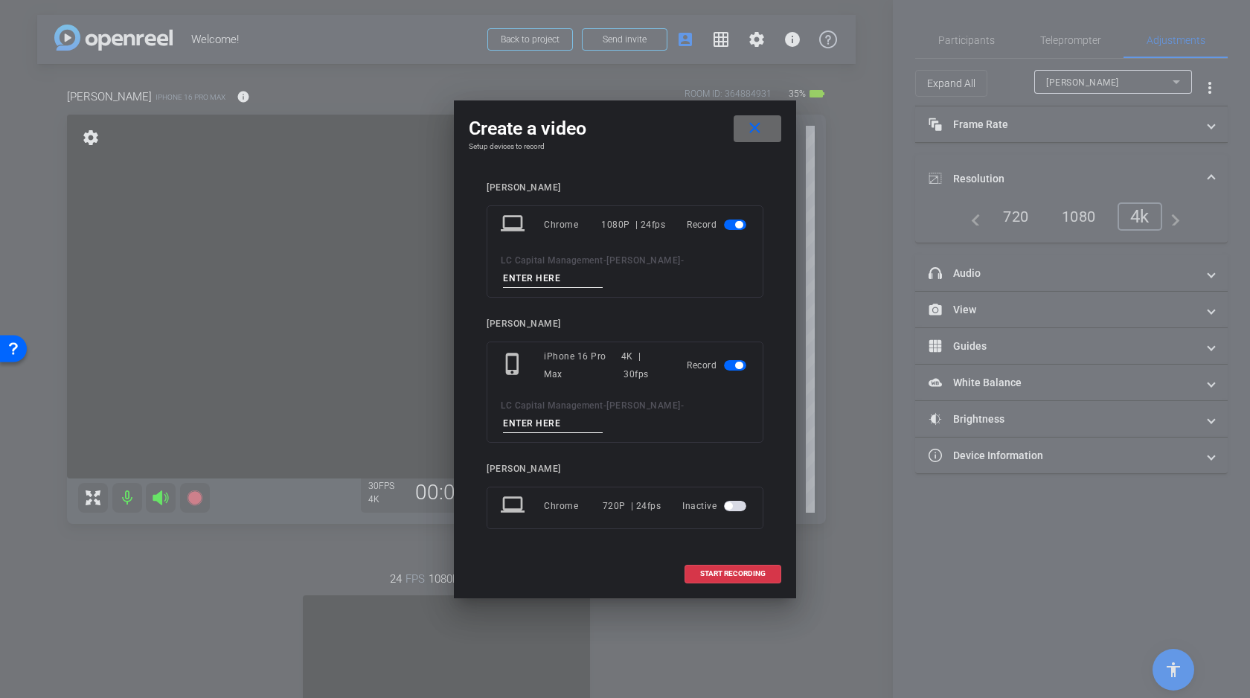
click at [759, 127] on mat-icon "close" at bounding box center [754, 128] width 19 height 19
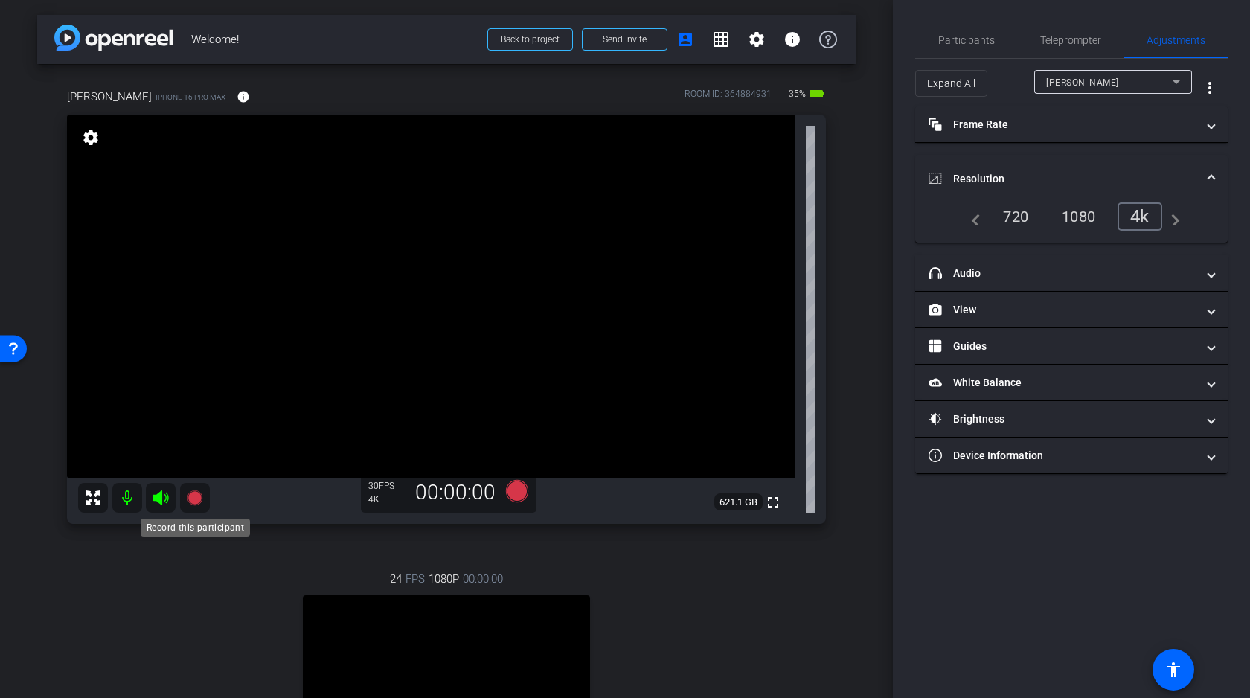
click at [193, 494] on icon at bounding box center [194, 497] width 15 height 15
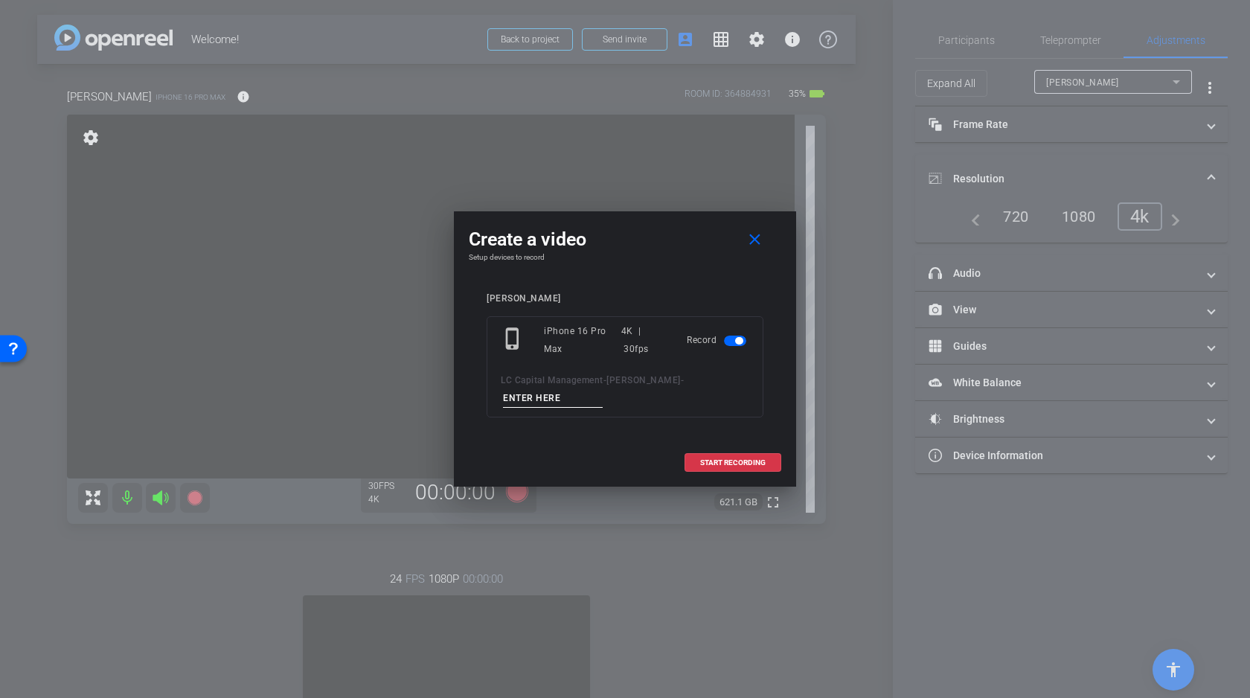
click at [556, 392] on input at bounding box center [553, 398] width 100 height 19
type input "Test 2"
click at [722, 454] on span at bounding box center [732, 463] width 95 height 36
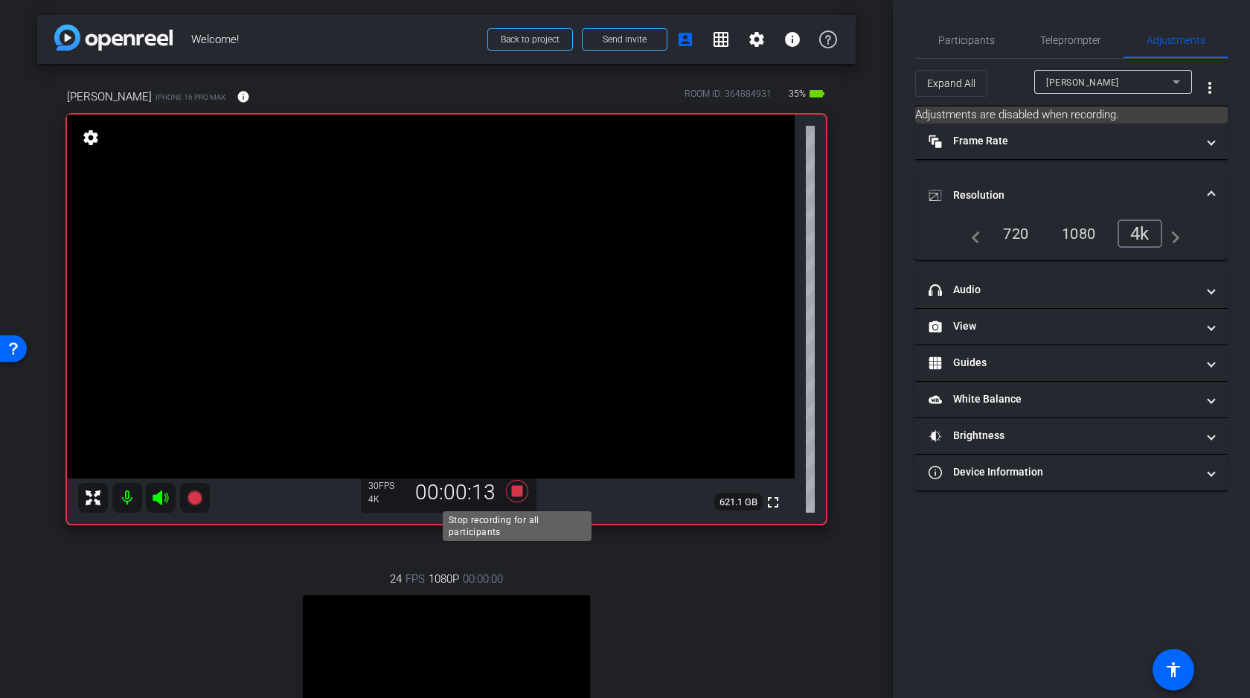
click at [518, 493] on icon at bounding box center [517, 491] width 22 height 22
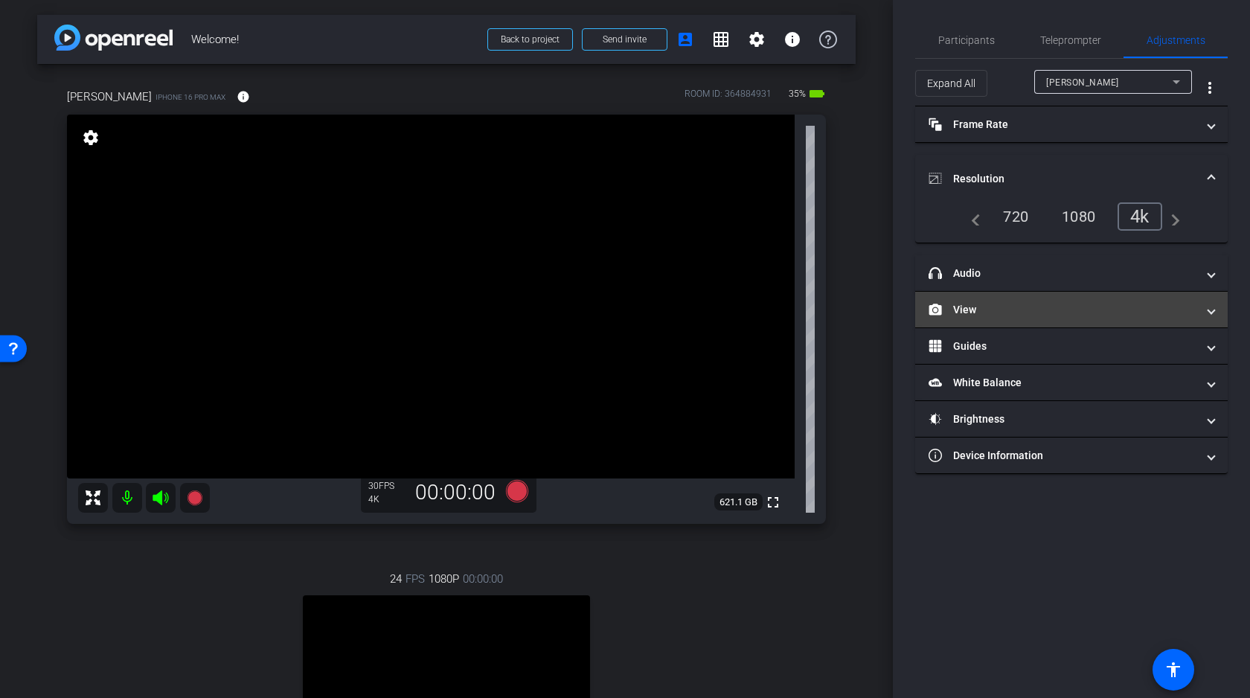
click at [1047, 314] on mat-panel-title "View" at bounding box center [1062, 310] width 268 height 16
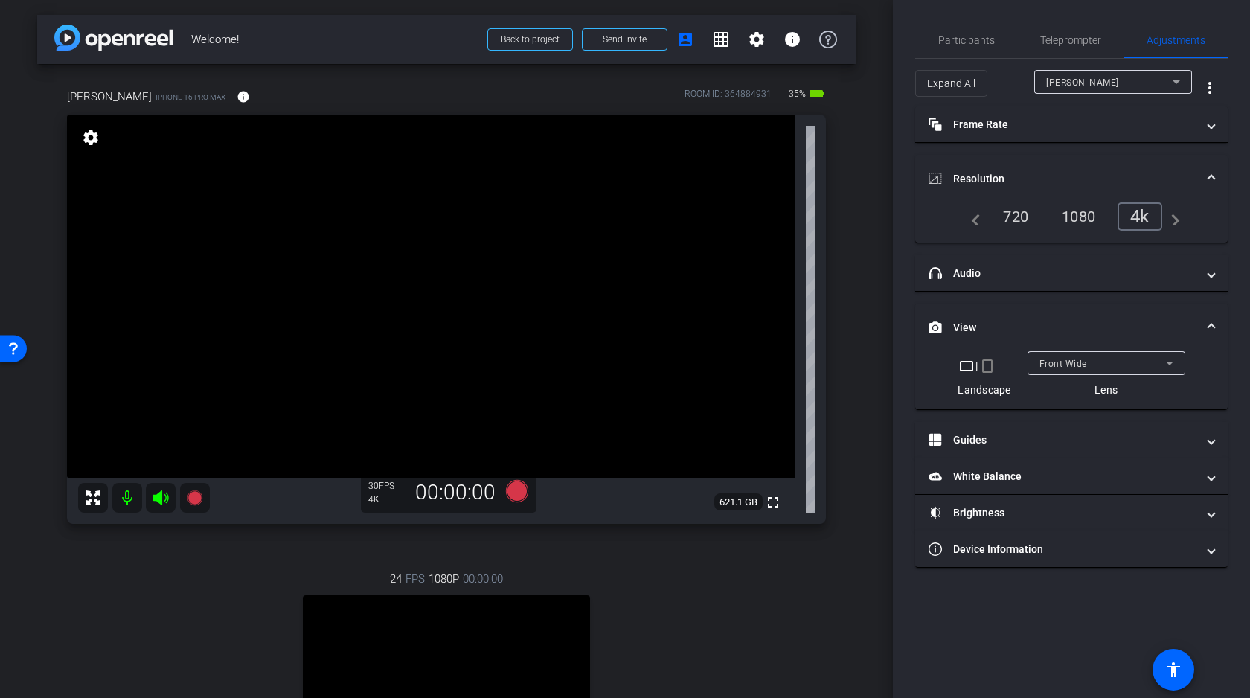
click at [1047, 312] on mat-expansion-panel-header "View" at bounding box center [1071, 327] width 312 height 48
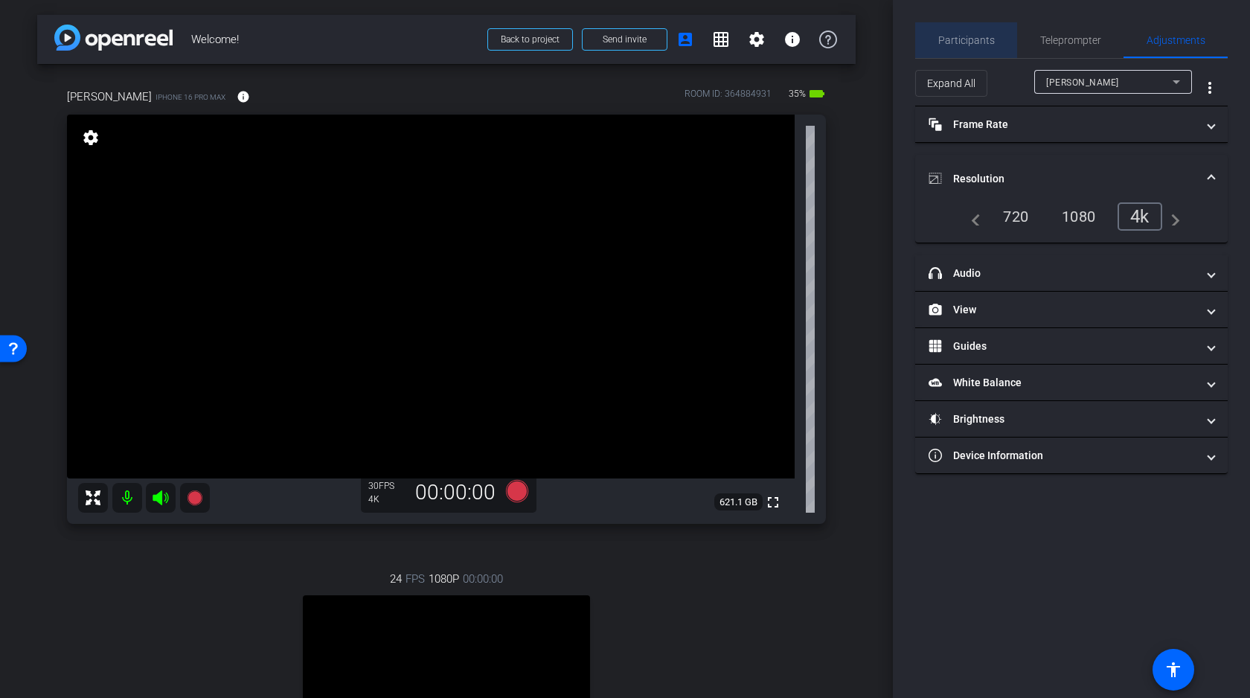
click at [978, 42] on span "Participants" at bounding box center [966, 40] width 57 height 10
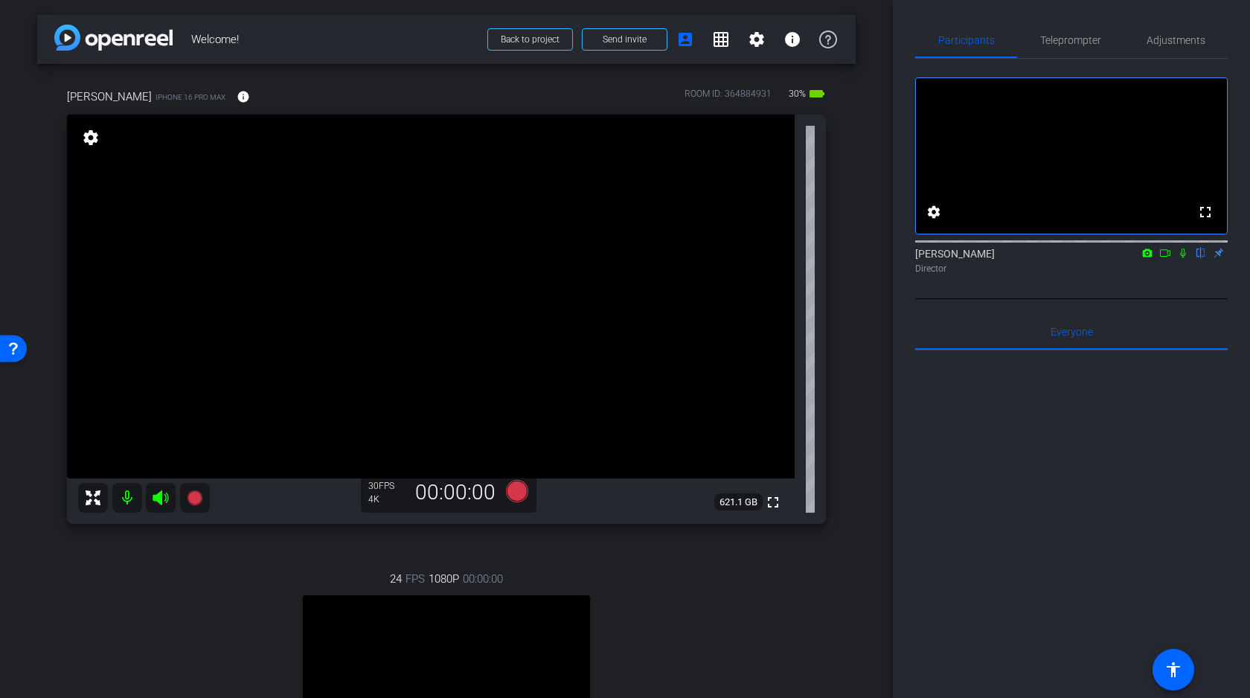
click at [1166, 258] on icon at bounding box center [1165, 253] width 12 height 10
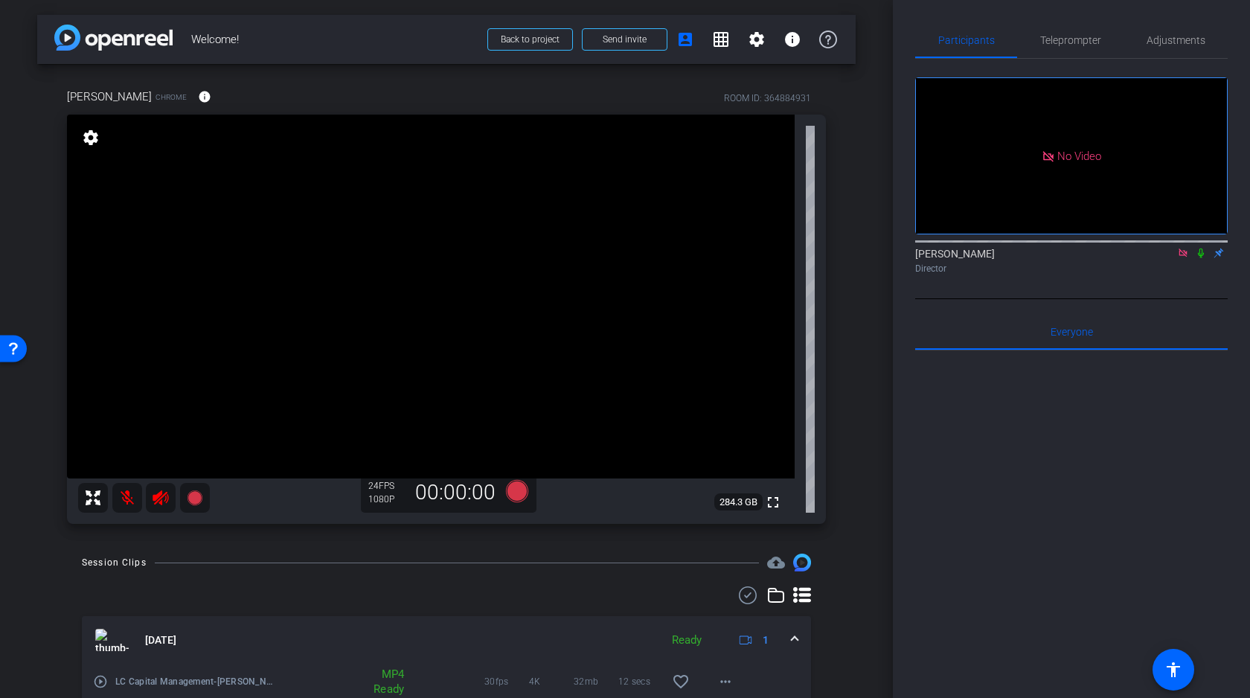
click at [1200, 258] on icon at bounding box center [1201, 253] width 12 height 10
